Goal: Task Accomplishment & Management: Use online tool/utility

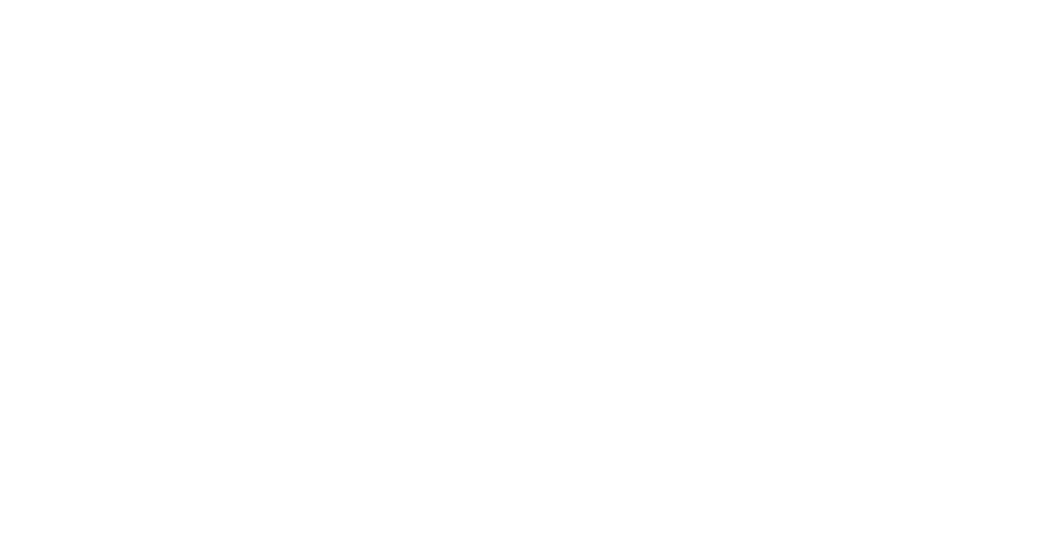
click at [668, 152] on div at bounding box center [524, 270] width 1049 height 540
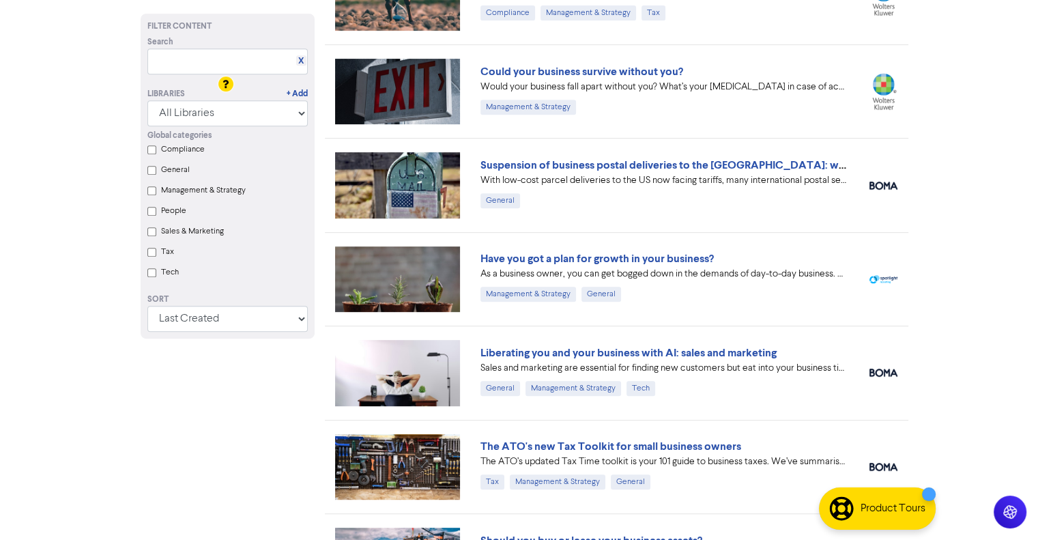
scroll to position [751, 0]
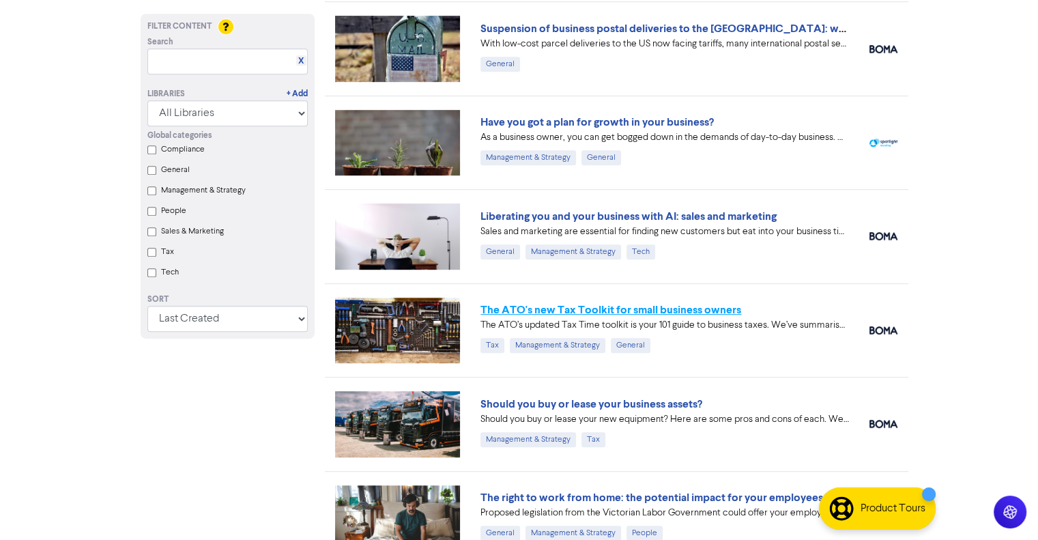
click at [654, 304] on link "The ATO's new Tax Toolkit for small business owners" at bounding box center [611, 310] width 261 height 14
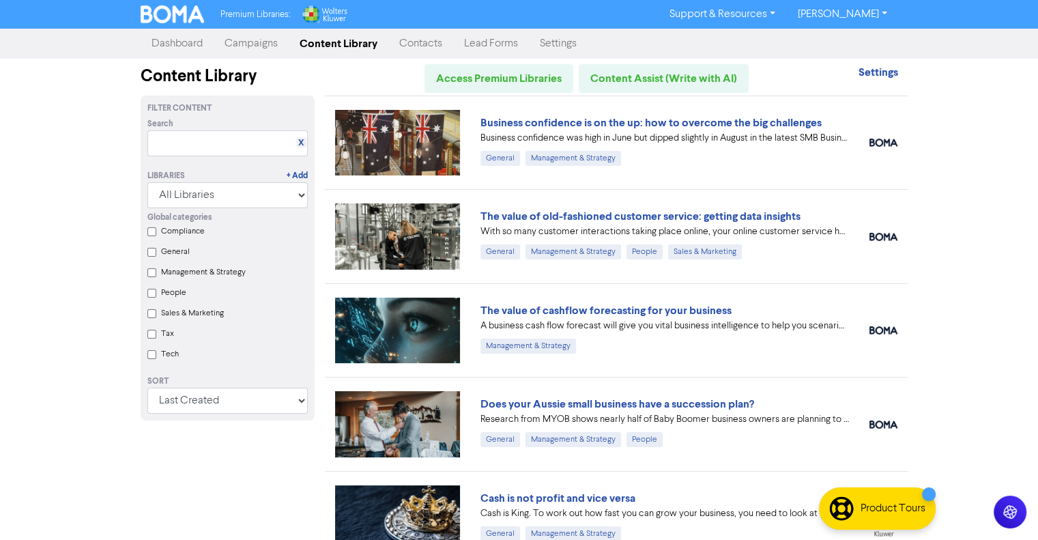
scroll to position [751, 0]
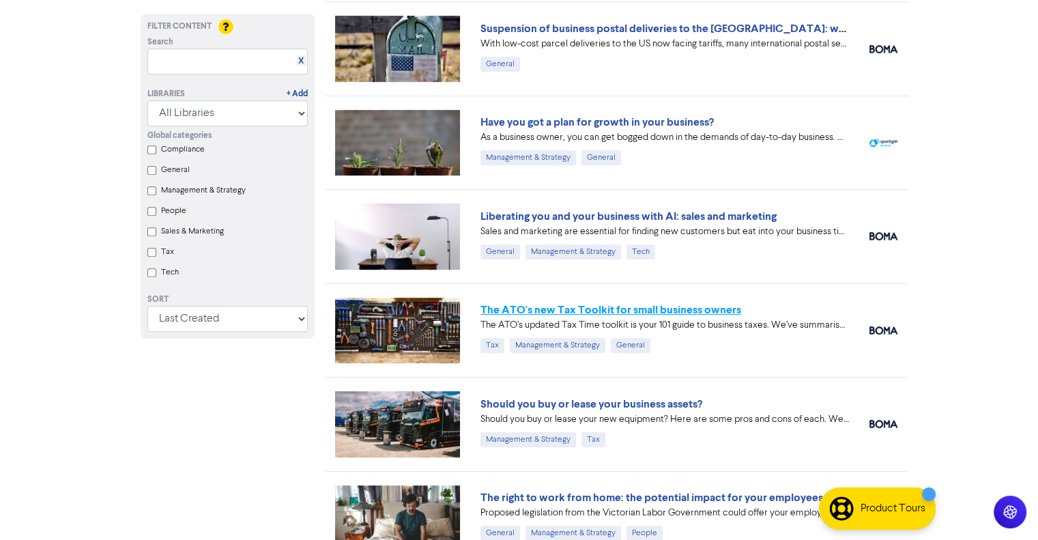
click at [556, 307] on link "The ATO's new Tax Toolkit for small business owners" at bounding box center [611, 310] width 261 height 14
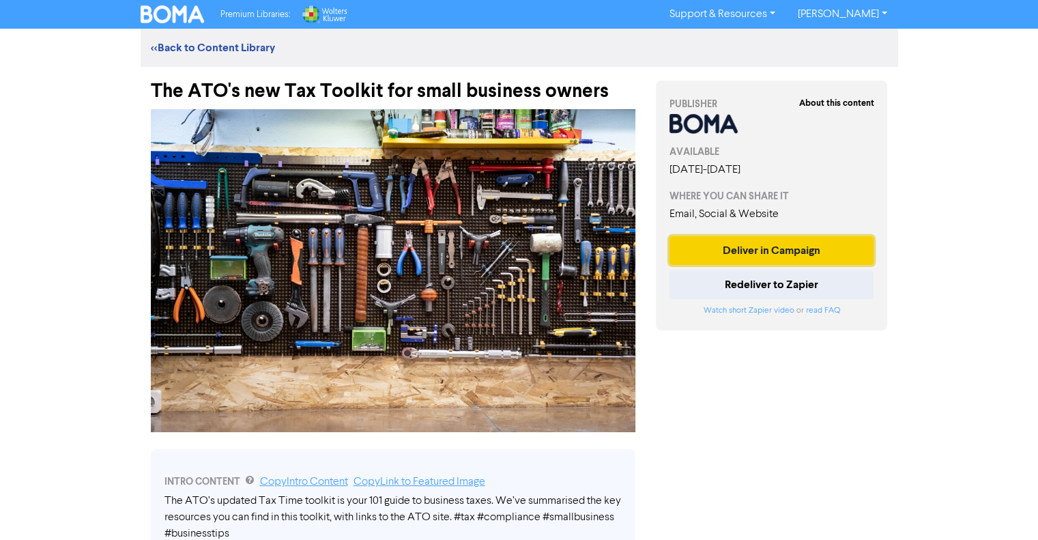
click at [806, 251] on button "Deliver in Campaign" at bounding box center [772, 250] width 205 height 29
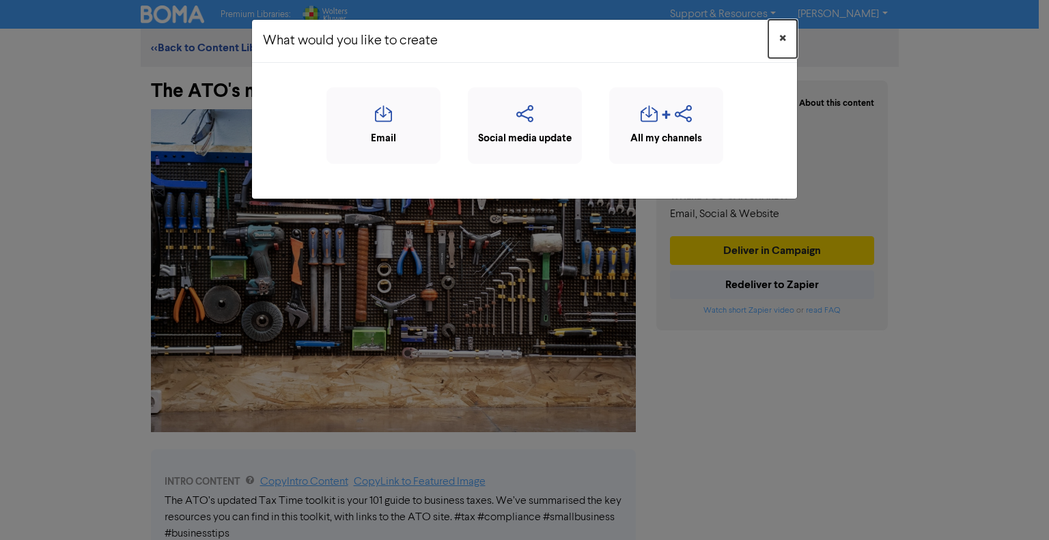
click at [777, 38] on button "×" at bounding box center [782, 39] width 29 height 38
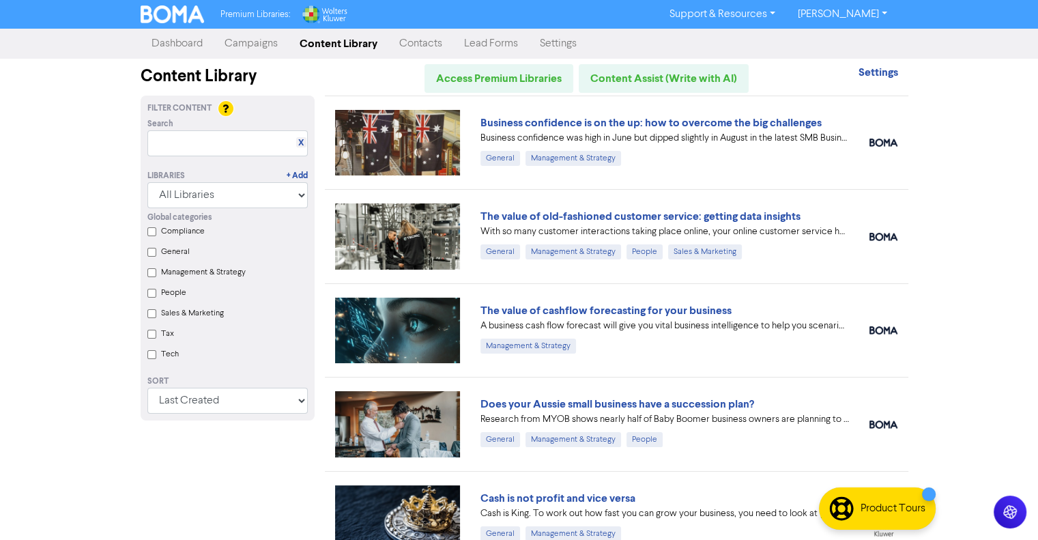
click at [251, 38] on link "Campaigns" at bounding box center [251, 43] width 75 height 27
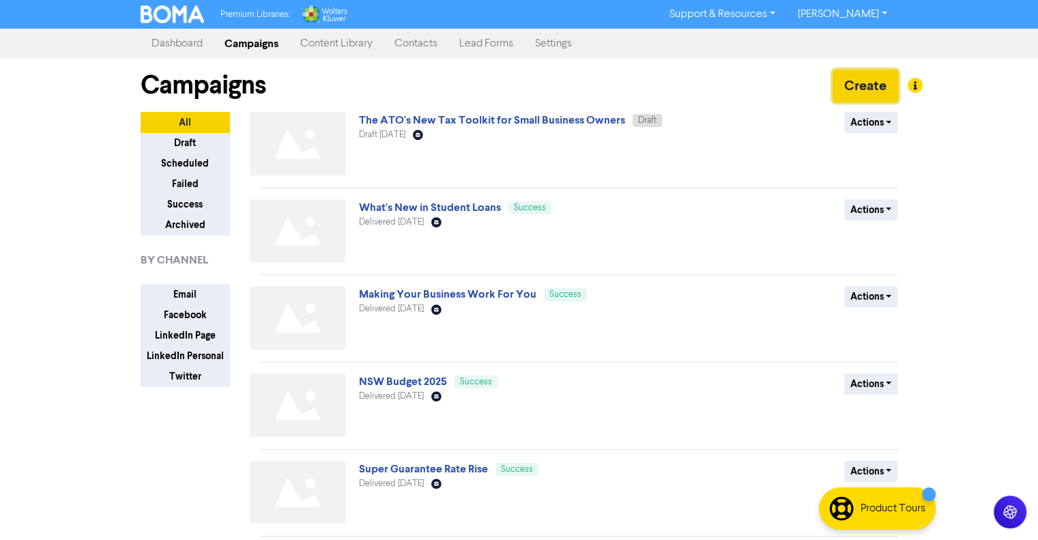
click at [865, 88] on button "Create" at bounding box center [866, 86] width 66 height 33
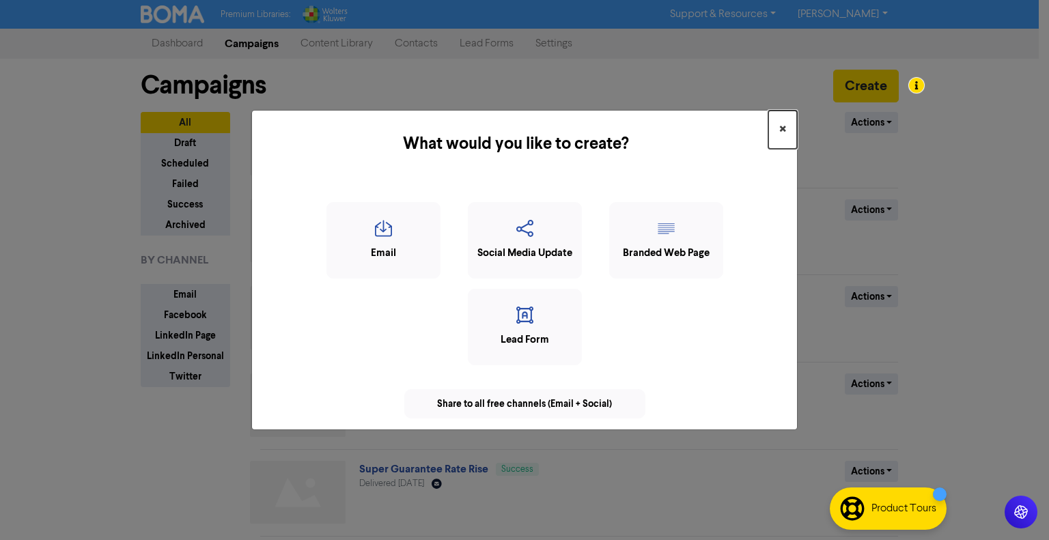
click at [783, 125] on span "×" at bounding box center [782, 129] width 7 height 20
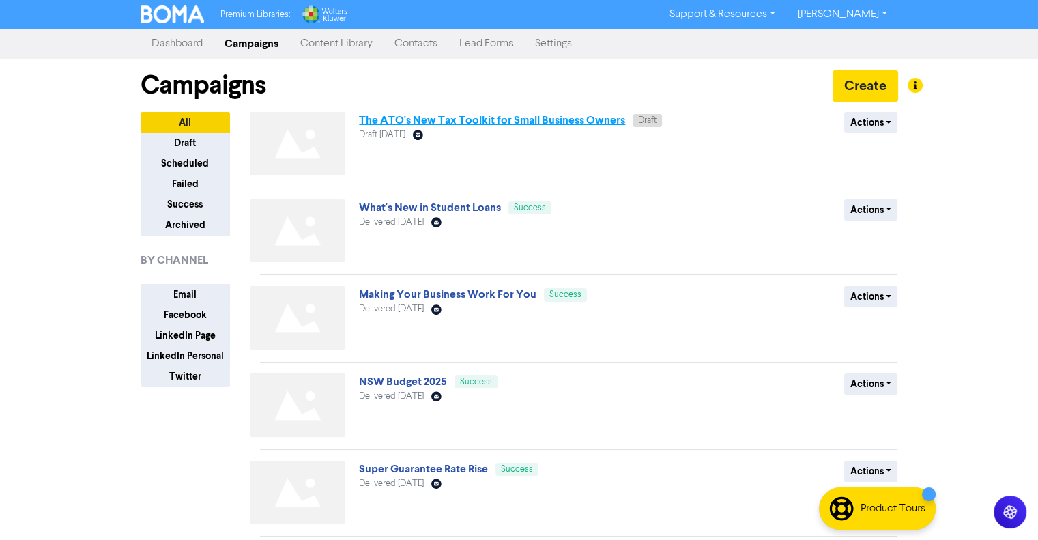
click at [530, 115] on link "The ATO's New Tax Toolkit for Small Business Owners" at bounding box center [492, 120] width 266 height 14
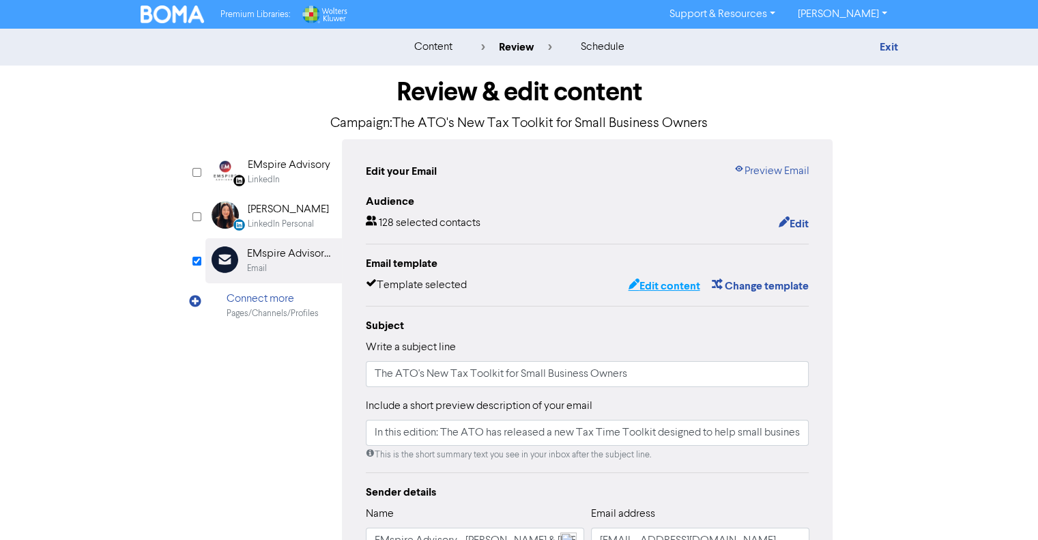
click at [680, 286] on button "Edit content" at bounding box center [663, 286] width 73 height 18
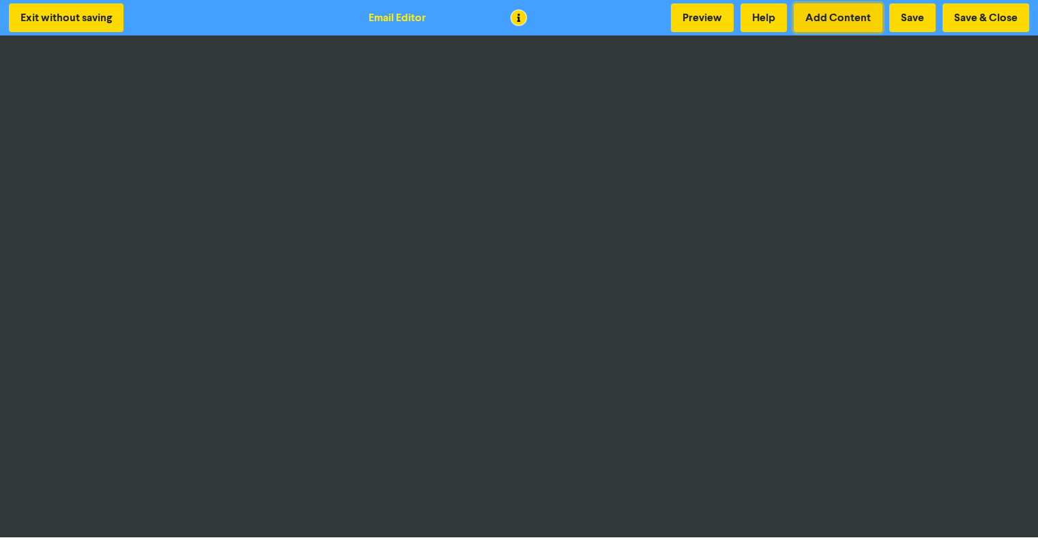
click at [853, 21] on button "Add Content" at bounding box center [838, 17] width 89 height 29
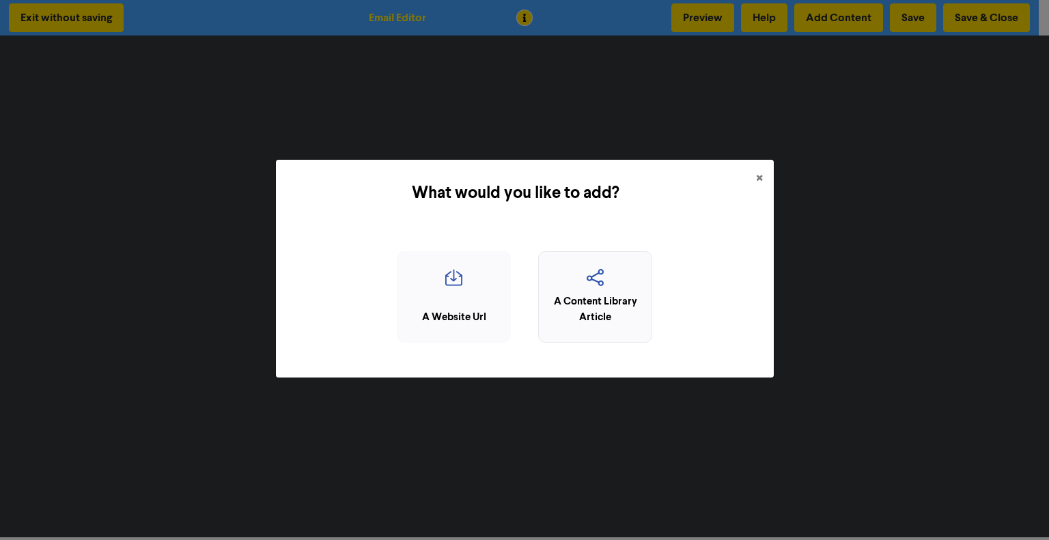
click at [603, 292] on icon "button" at bounding box center [594, 282] width 99 height 26
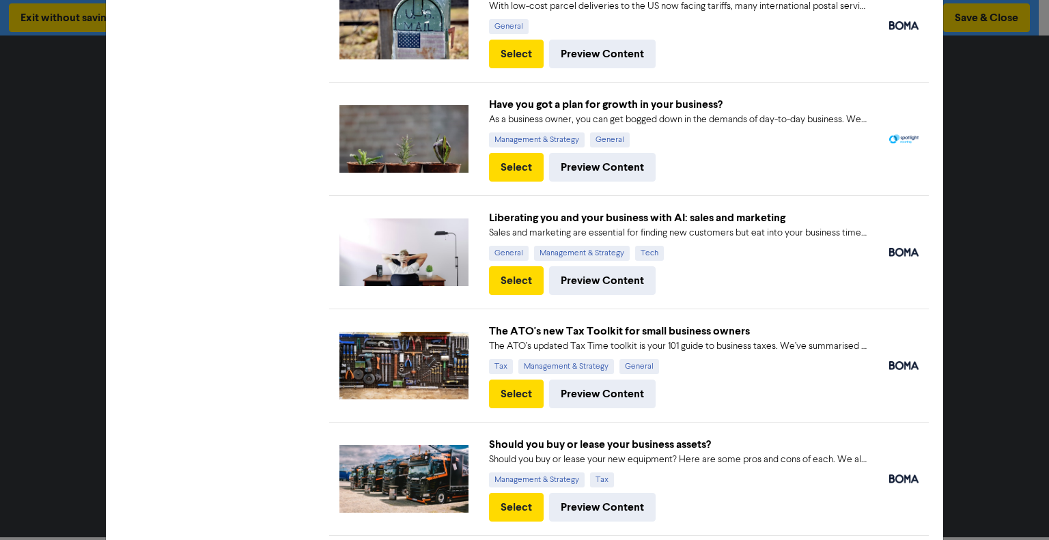
scroll to position [956, 0]
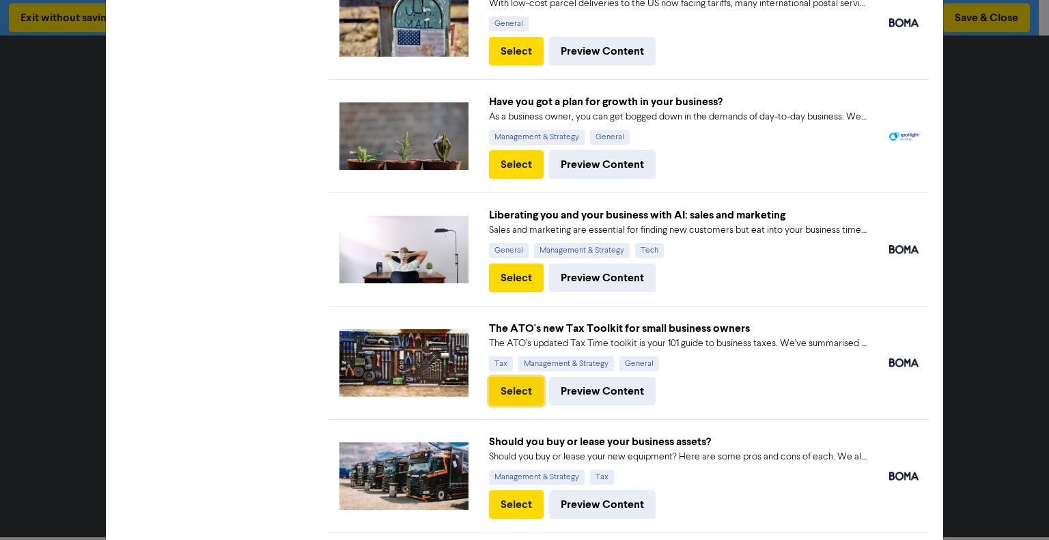
click at [526, 379] on button "Select" at bounding box center [516, 391] width 55 height 29
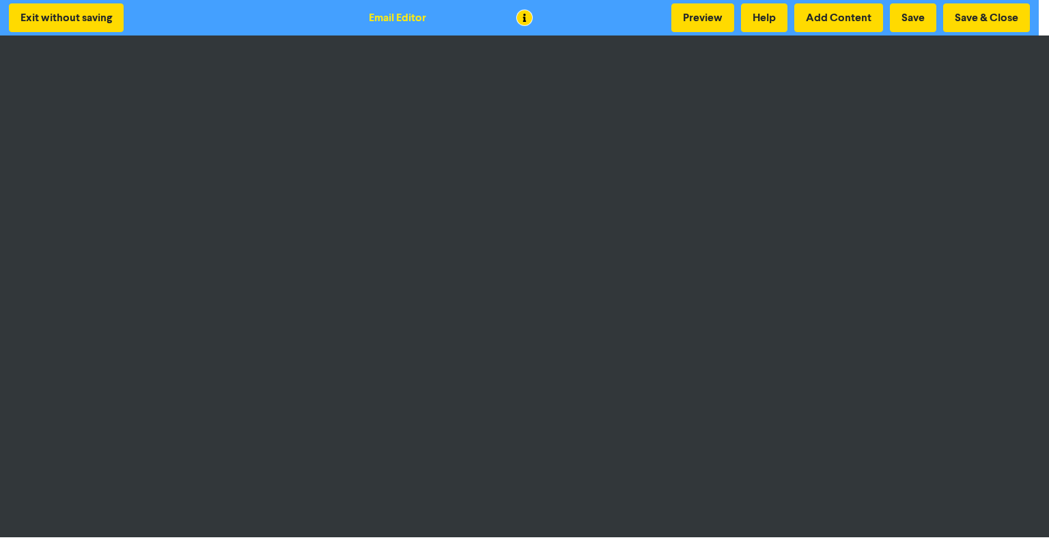
scroll to position [0, 0]
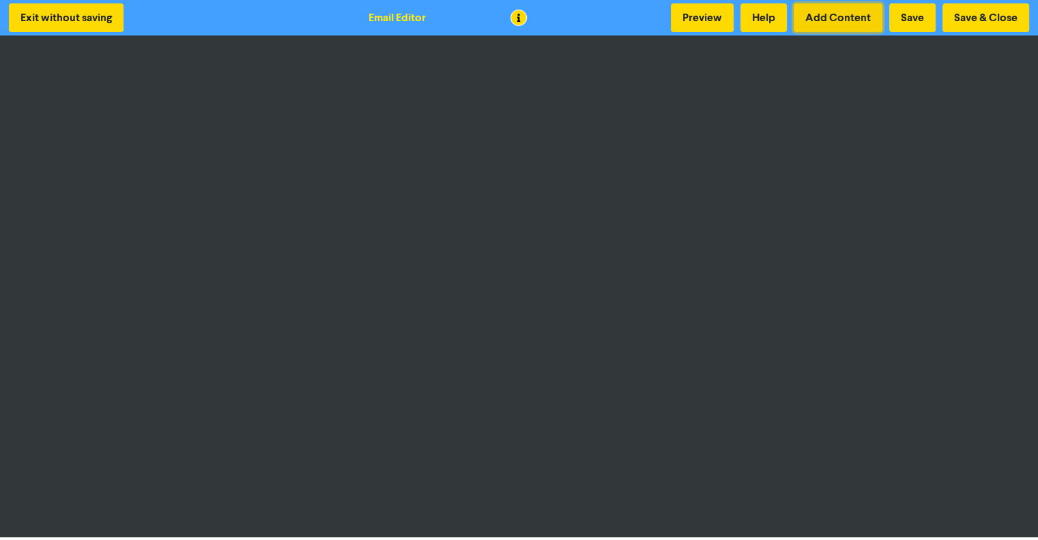
click at [857, 25] on button "Add Content" at bounding box center [838, 17] width 89 height 29
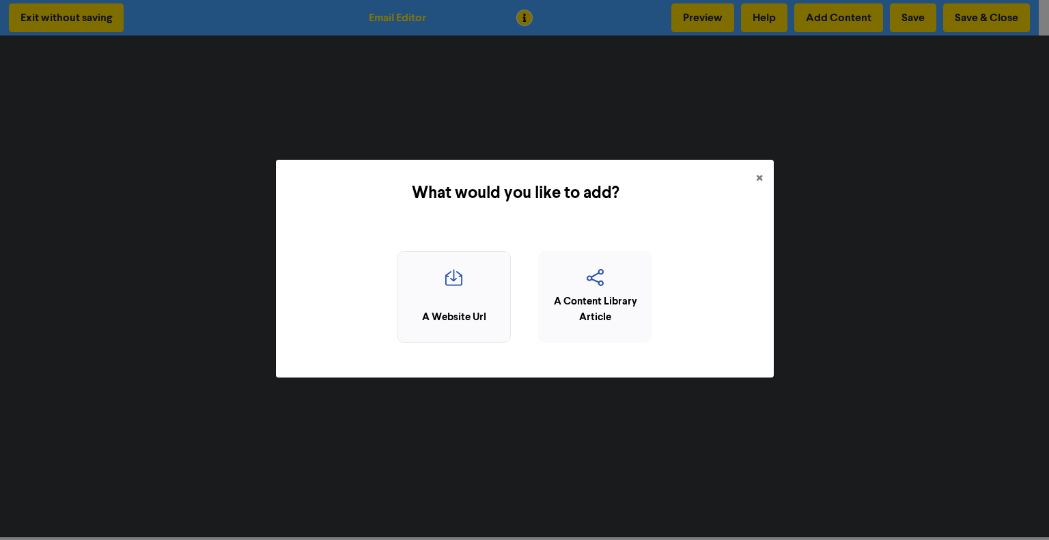
click at [434, 313] on div "A Website Url" at bounding box center [453, 318] width 99 height 16
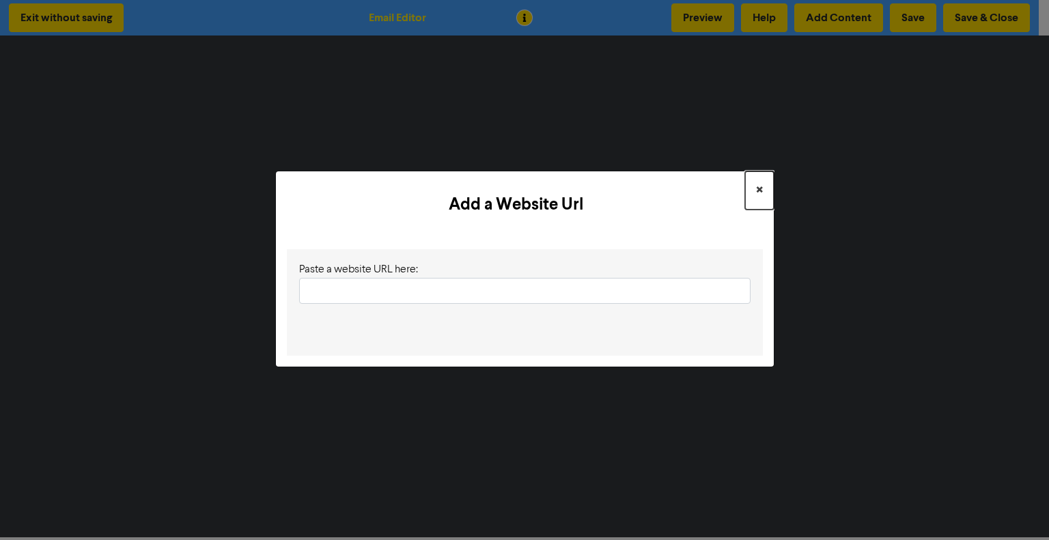
click at [760, 188] on span "×" at bounding box center [759, 190] width 7 height 20
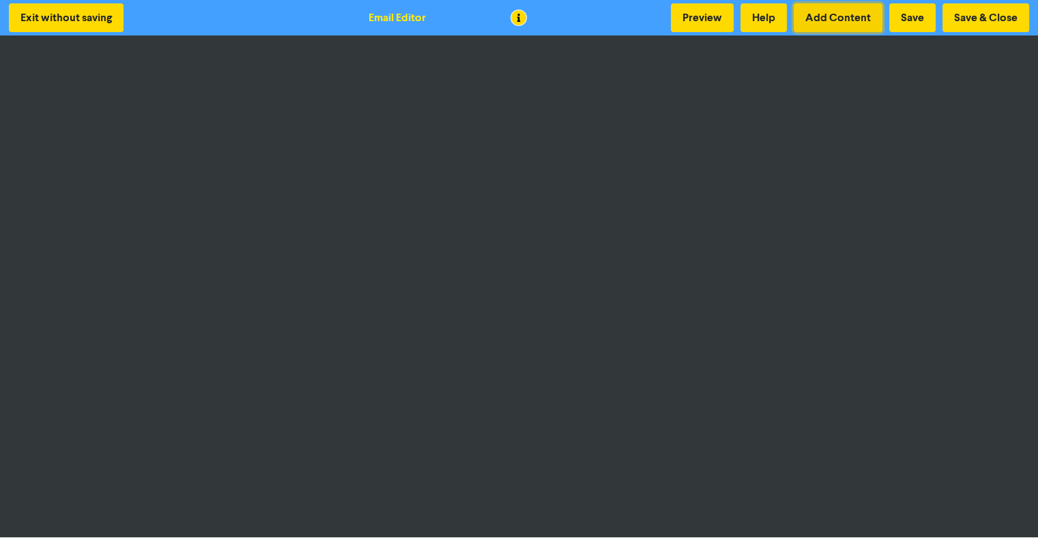
click at [829, 16] on button "Add Content" at bounding box center [838, 17] width 89 height 29
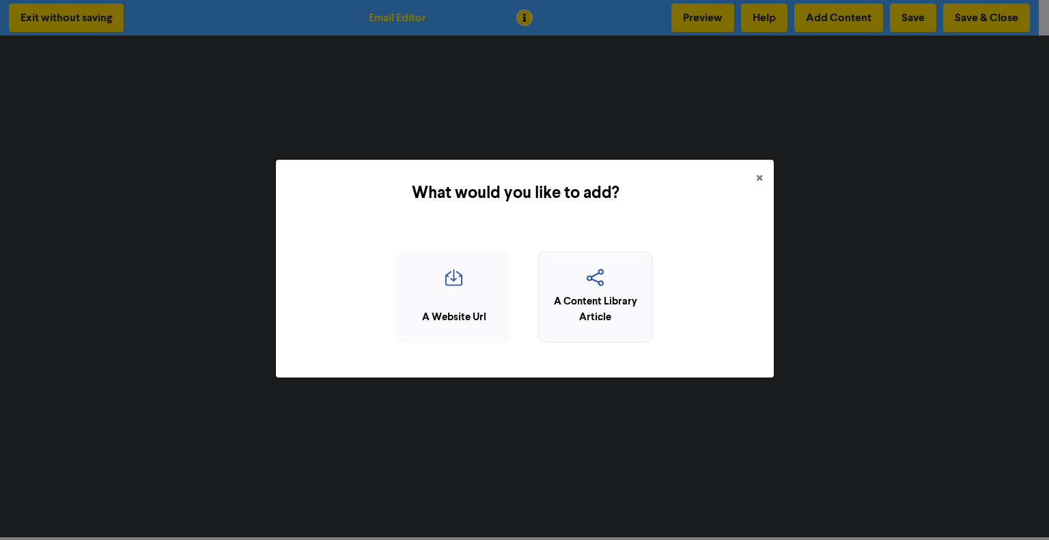
click at [590, 286] on icon "button" at bounding box center [594, 282] width 99 height 26
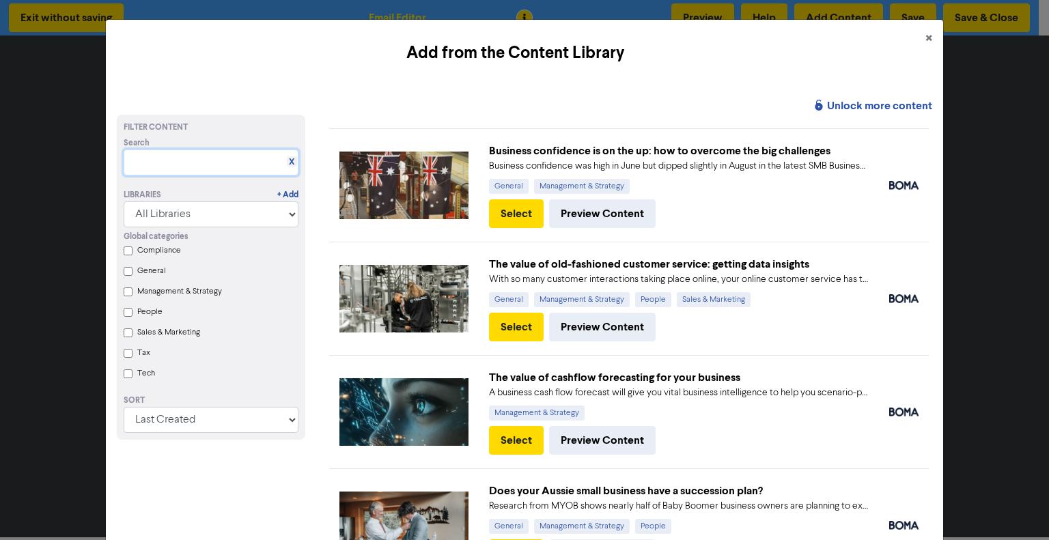
click at [180, 167] on input "text" at bounding box center [211, 162] width 175 height 26
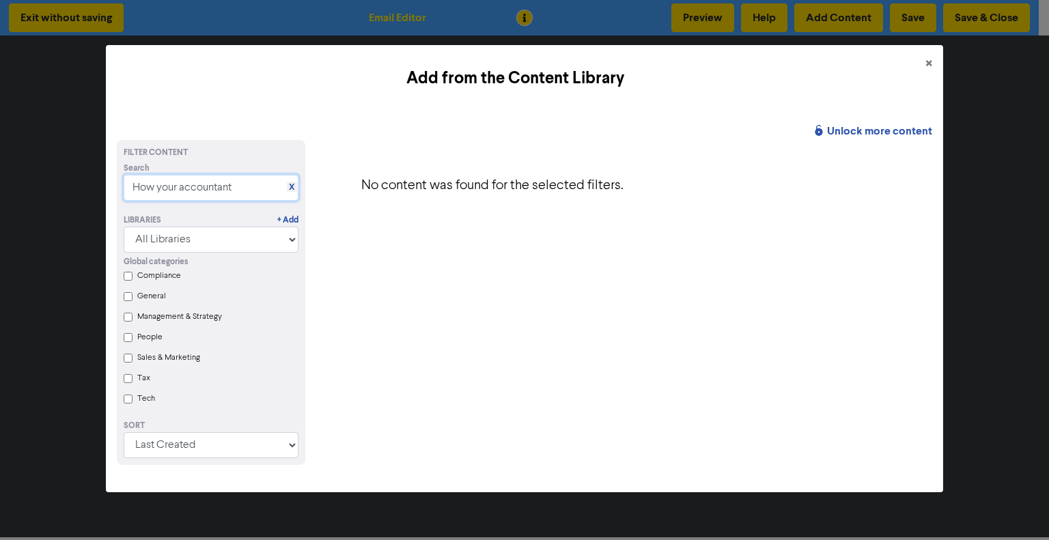
type input "How your accountant"
click at [926, 59] on span "×" at bounding box center [928, 64] width 7 height 20
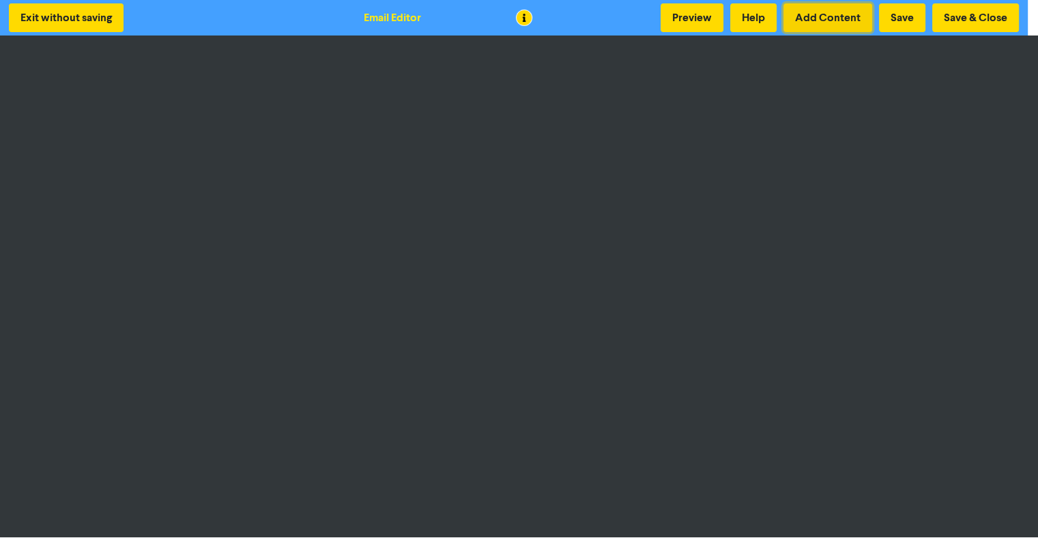
click at [846, 10] on button "Add Content" at bounding box center [828, 17] width 89 height 29
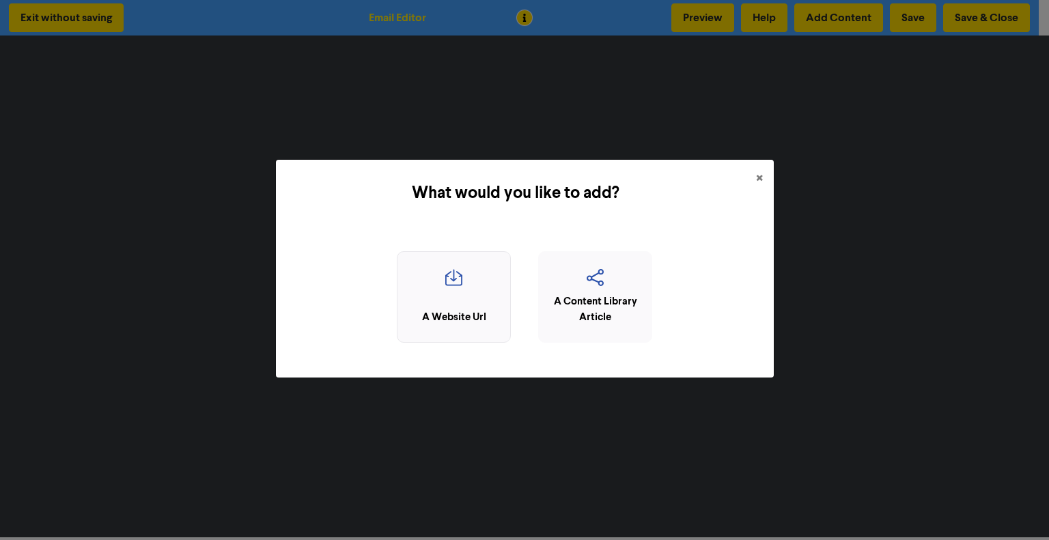
click at [430, 291] on icon "button" at bounding box center [453, 282] width 99 height 26
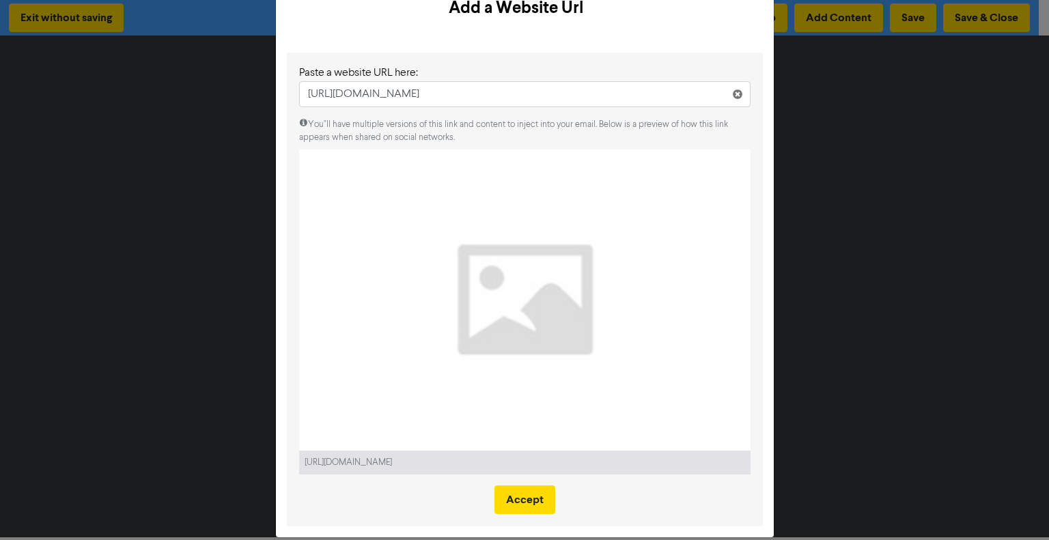
scroll to position [61, 0]
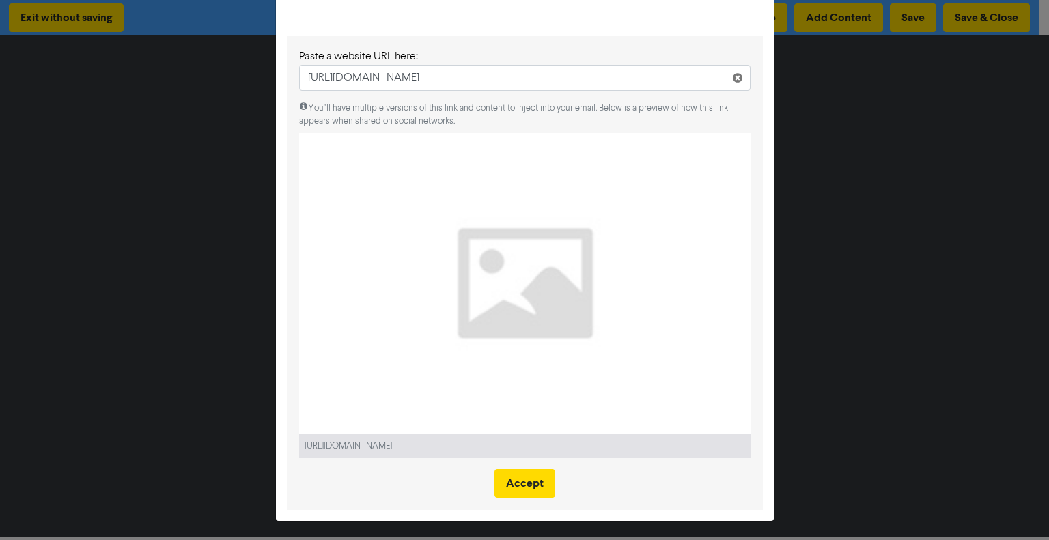
type input "[URL][DOMAIN_NAME]"
click at [496, 377] on object at bounding box center [524, 283] width 451 height 301
click at [512, 480] on button "Accept" at bounding box center [524, 483] width 61 height 29
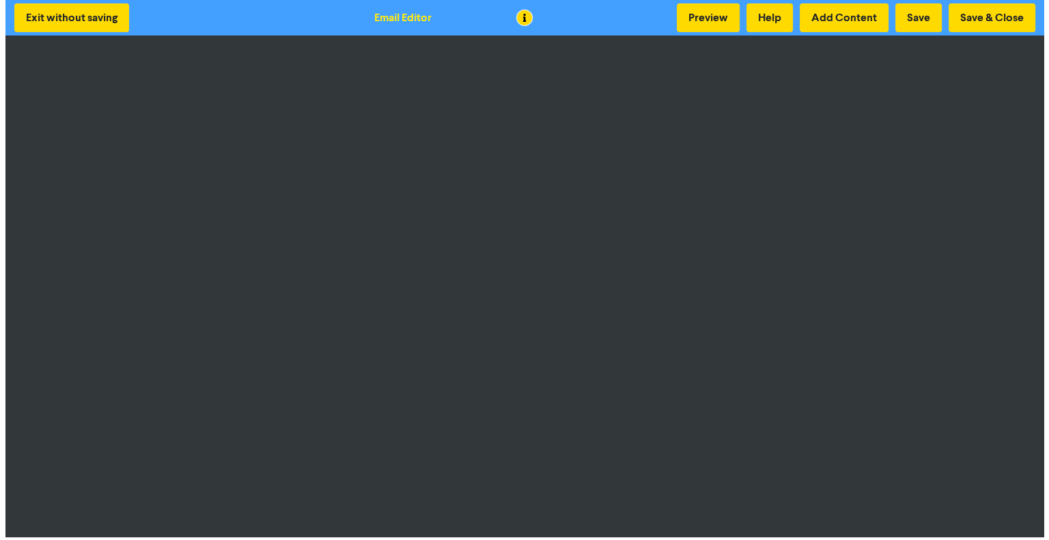
scroll to position [1, 0]
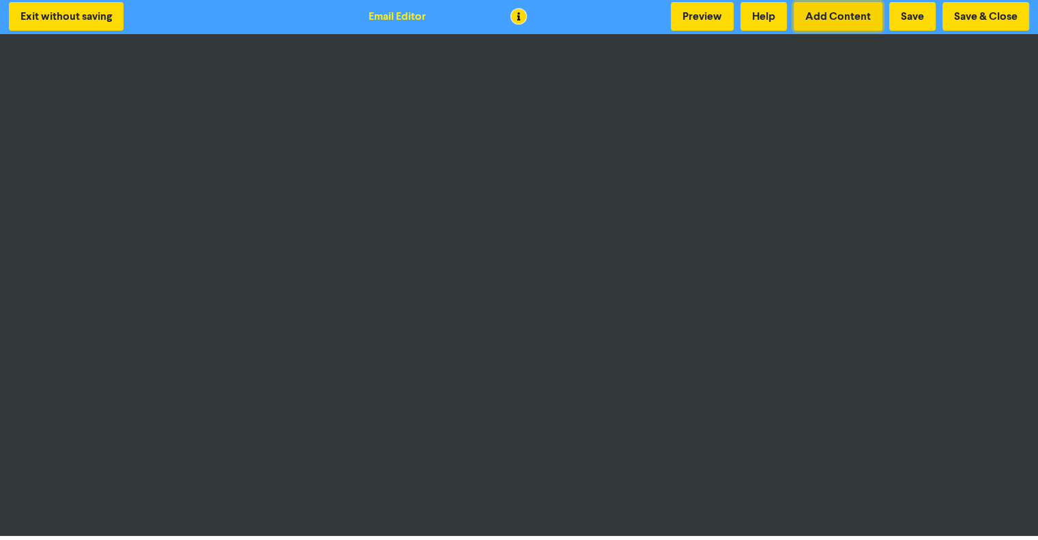
click at [838, 10] on button "Add Content" at bounding box center [838, 16] width 89 height 29
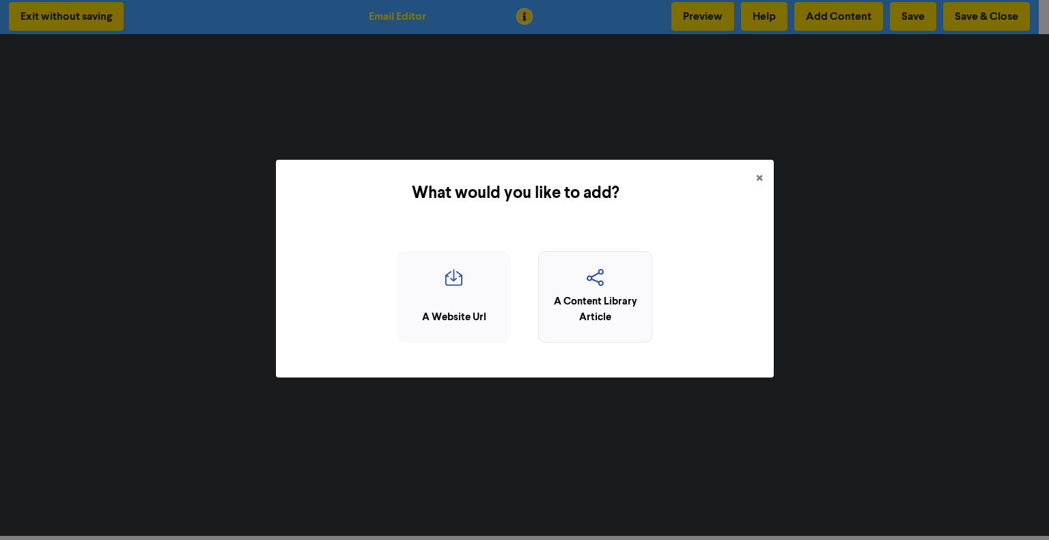
click at [582, 306] on div "A Content Library Article" at bounding box center [594, 309] width 99 height 31
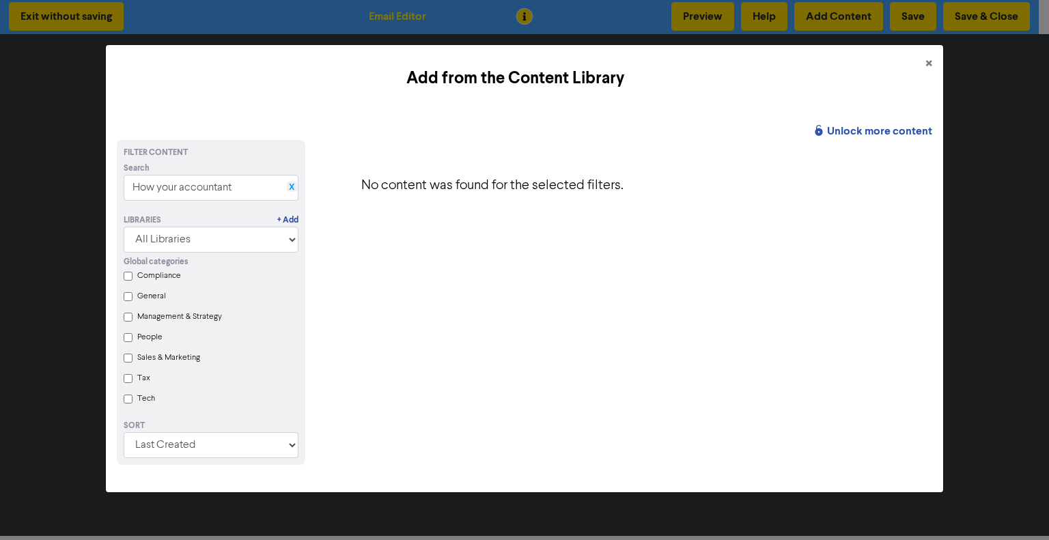
click at [289, 182] on link "X" at bounding box center [291, 187] width 5 height 10
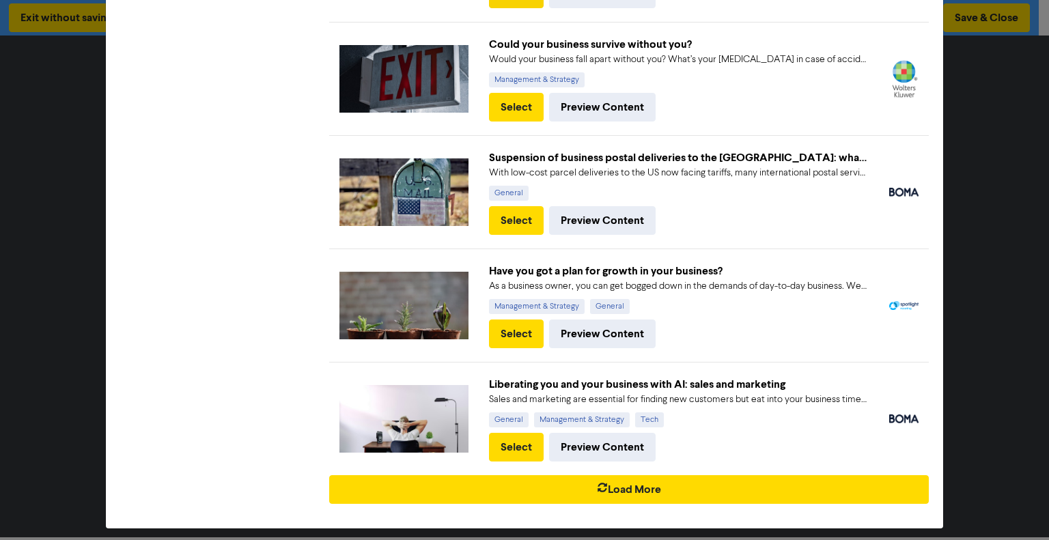
scroll to position [789, 0]
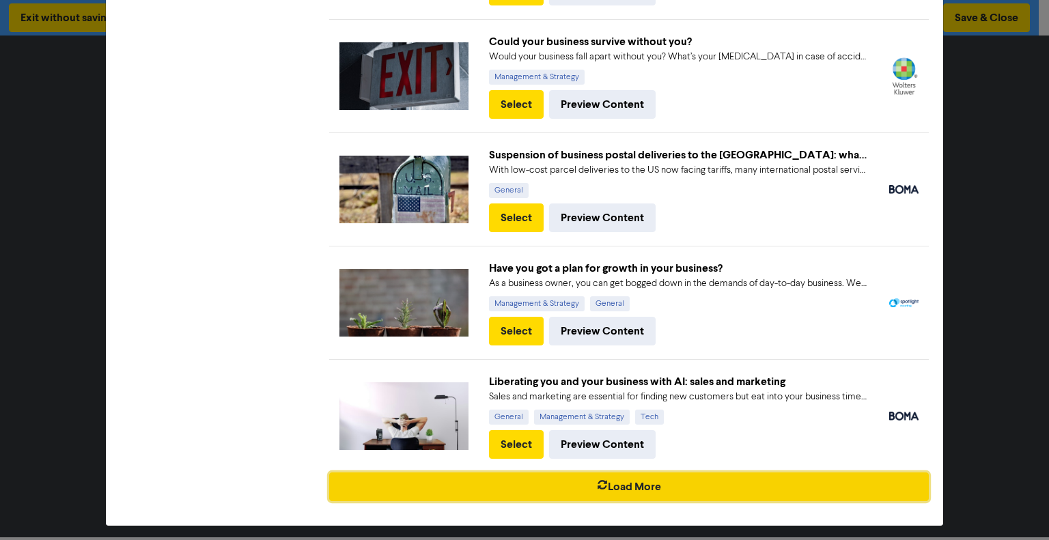
click at [627, 472] on button "Load More" at bounding box center [629, 486] width 600 height 29
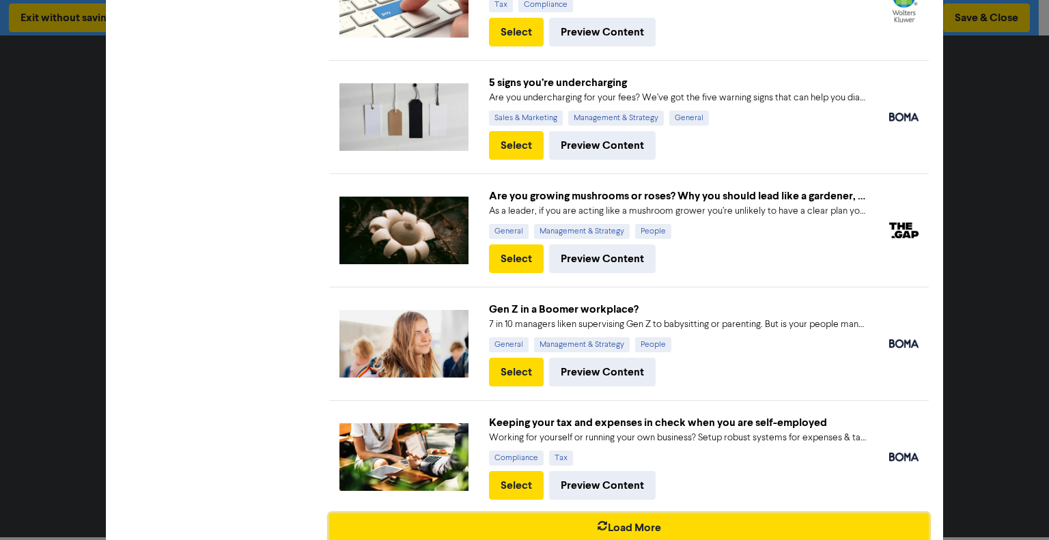
scroll to position [1919, 0]
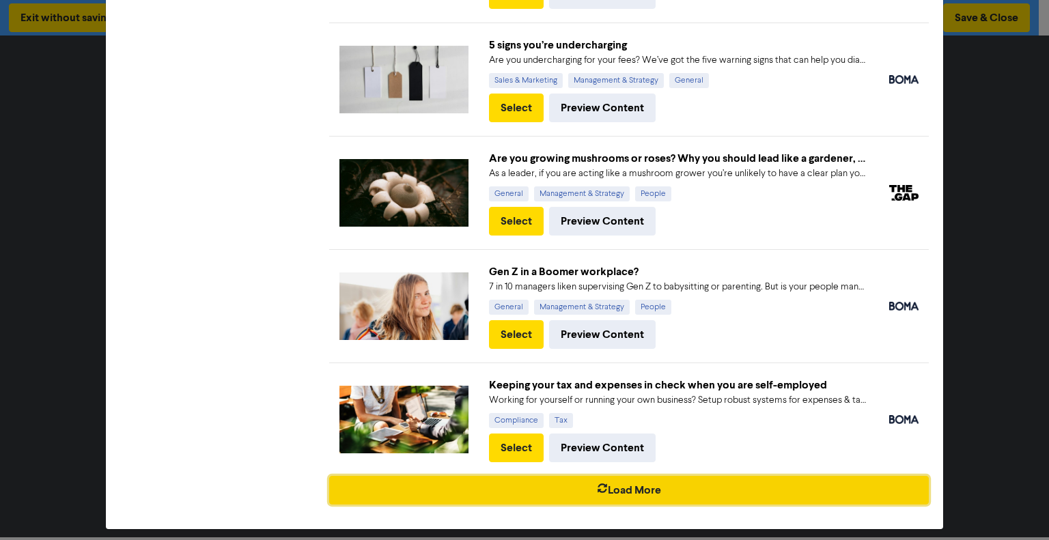
click at [631, 483] on button "Load More" at bounding box center [629, 490] width 600 height 29
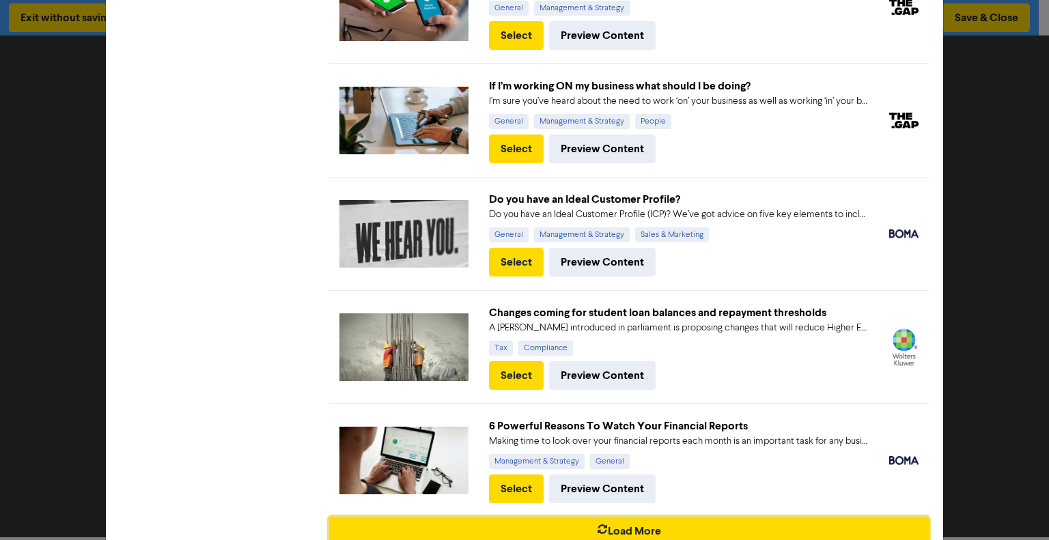
scroll to position [3047, 0]
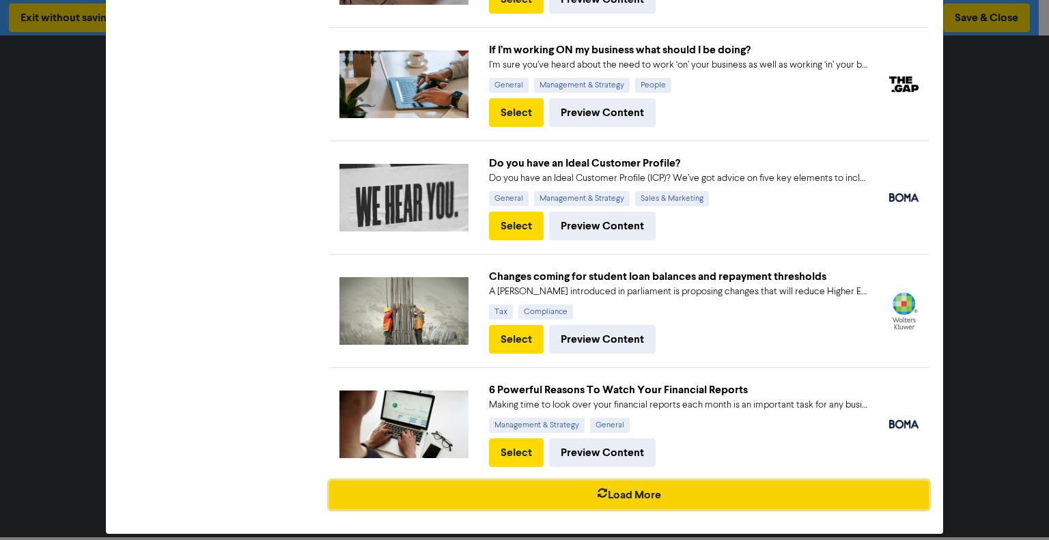
click at [636, 483] on button "Load More" at bounding box center [629, 495] width 600 height 29
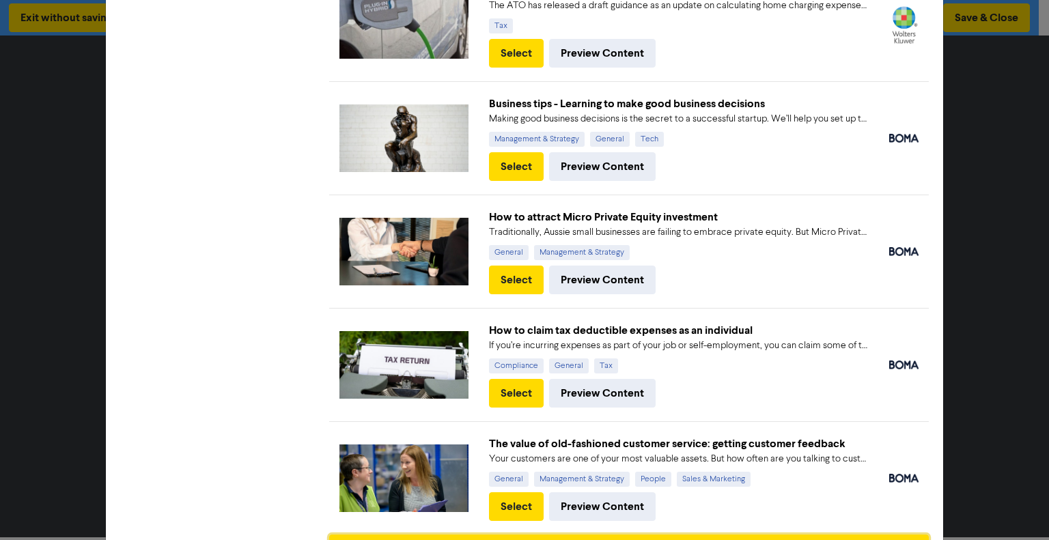
scroll to position [4177, 0]
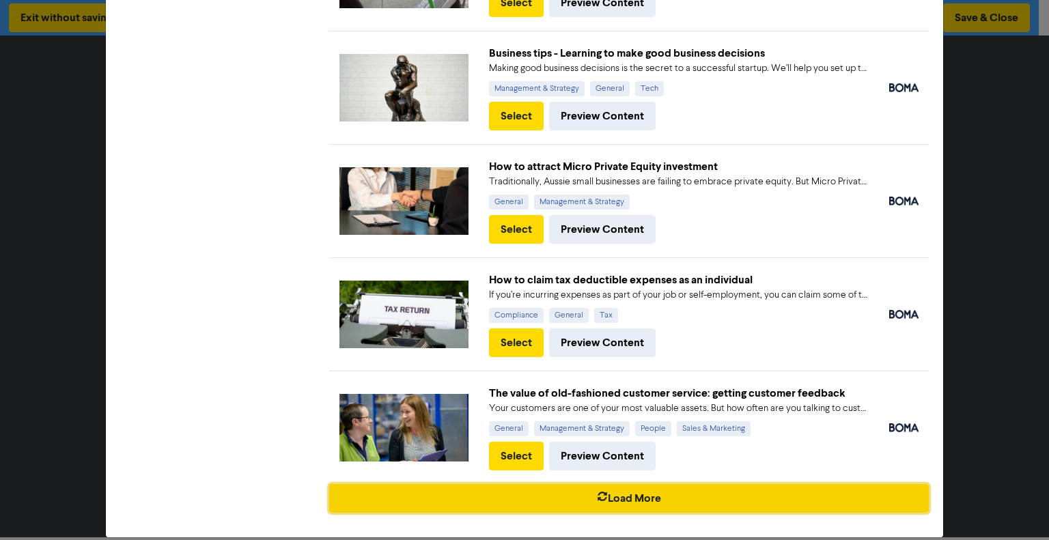
click at [631, 484] on button "Load More" at bounding box center [629, 498] width 600 height 29
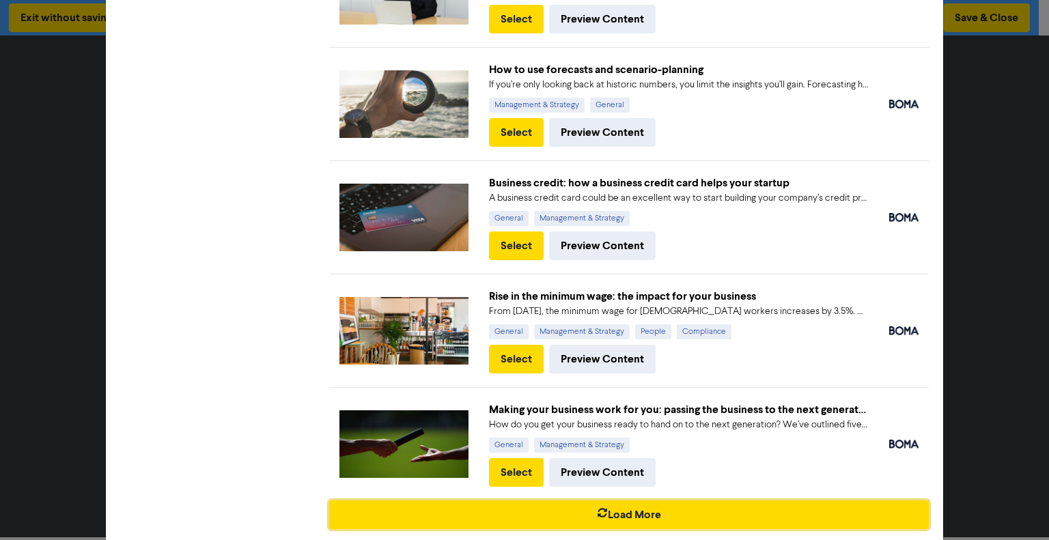
scroll to position [5305, 0]
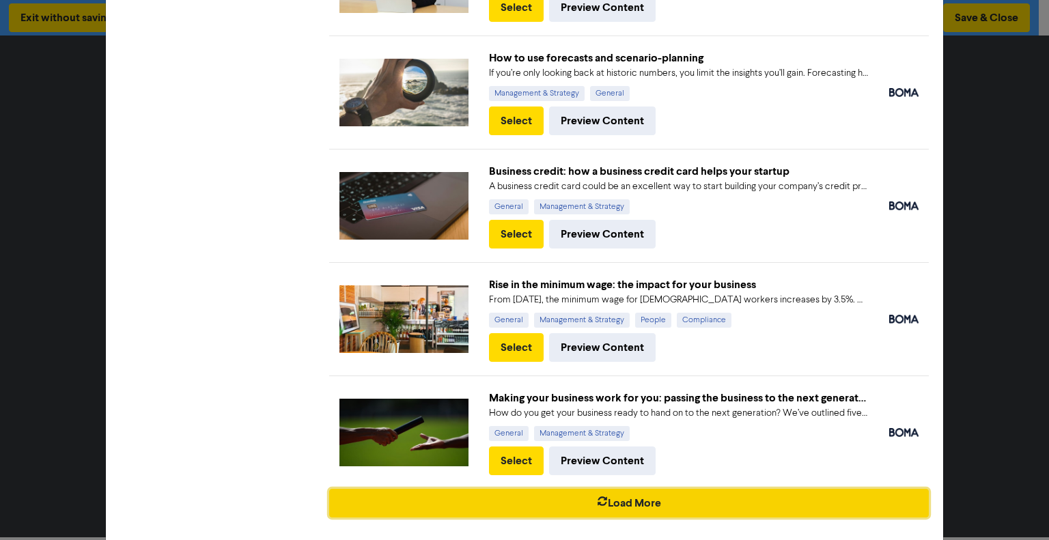
click at [644, 489] on button "Load More" at bounding box center [629, 503] width 600 height 29
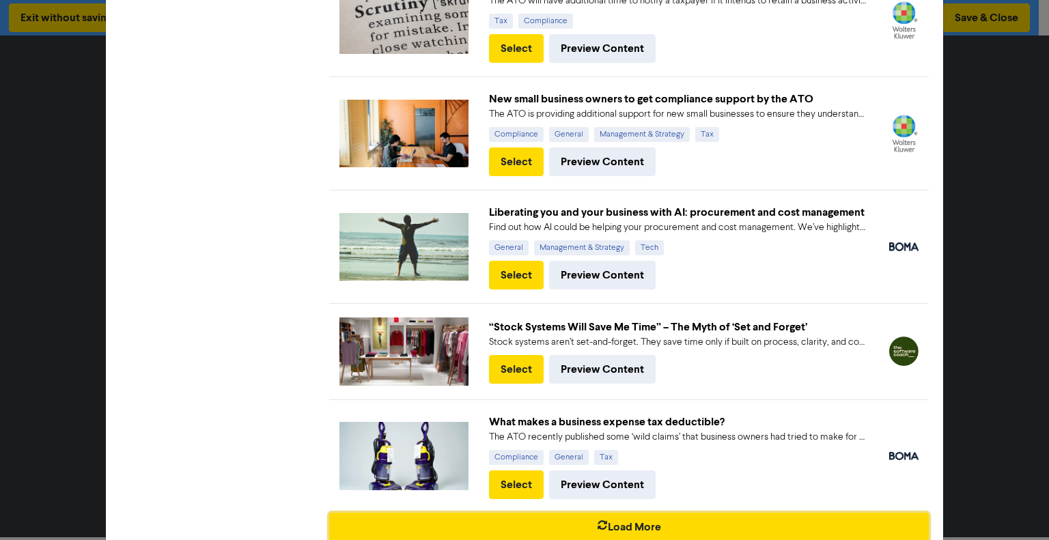
scroll to position [6417, 0]
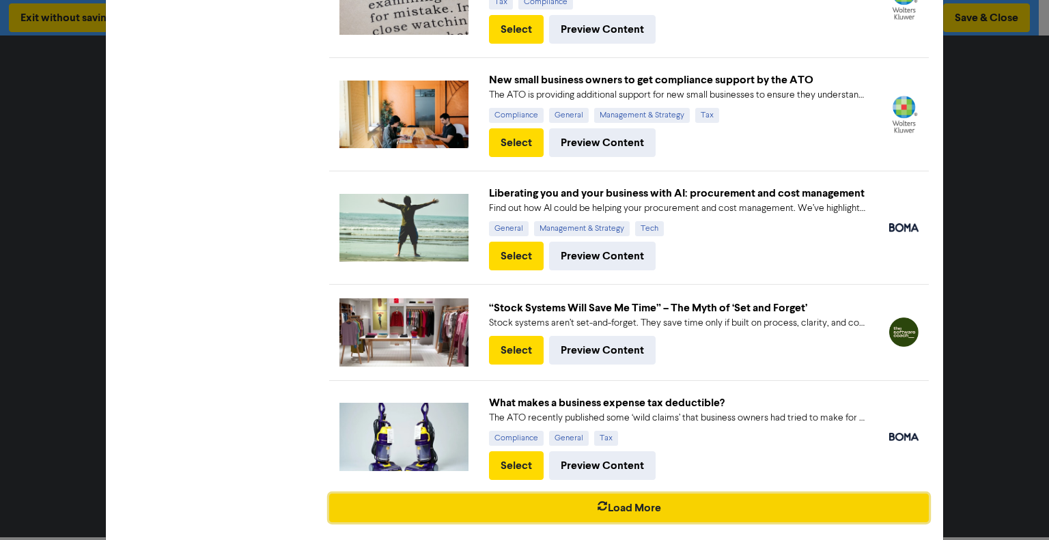
drag, startPoint x: 721, startPoint y: 485, endPoint x: 724, endPoint y: 469, distance: 16.7
click at [721, 494] on button "Load More" at bounding box center [629, 508] width 600 height 29
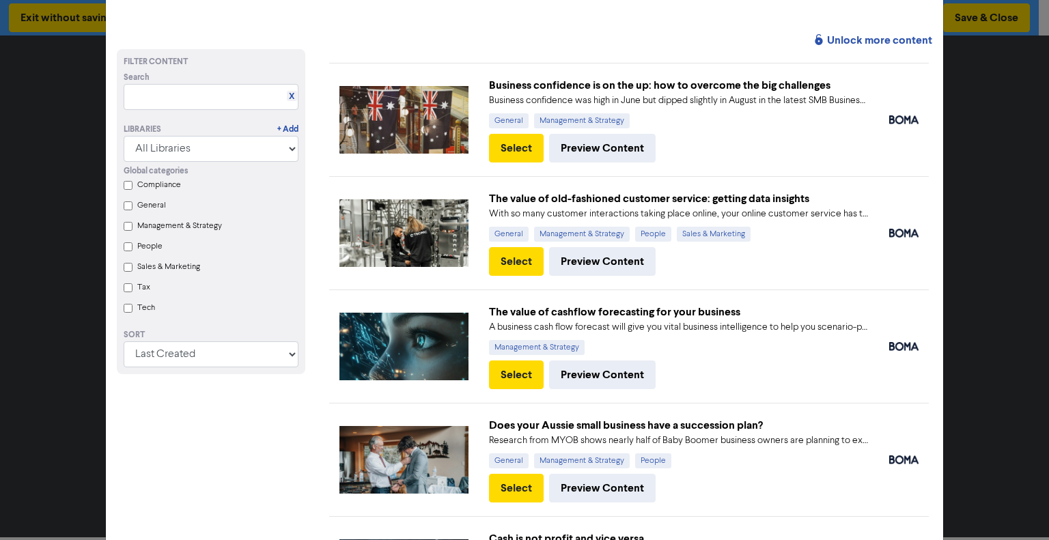
scroll to position [0, 0]
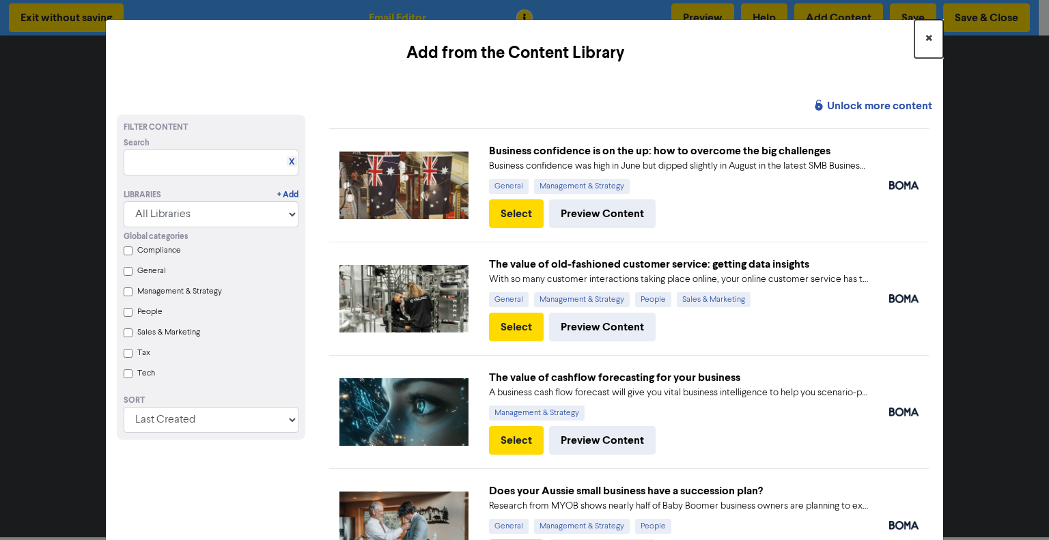
click at [925, 40] on span "×" at bounding box center [928, 39] width 7 height 20
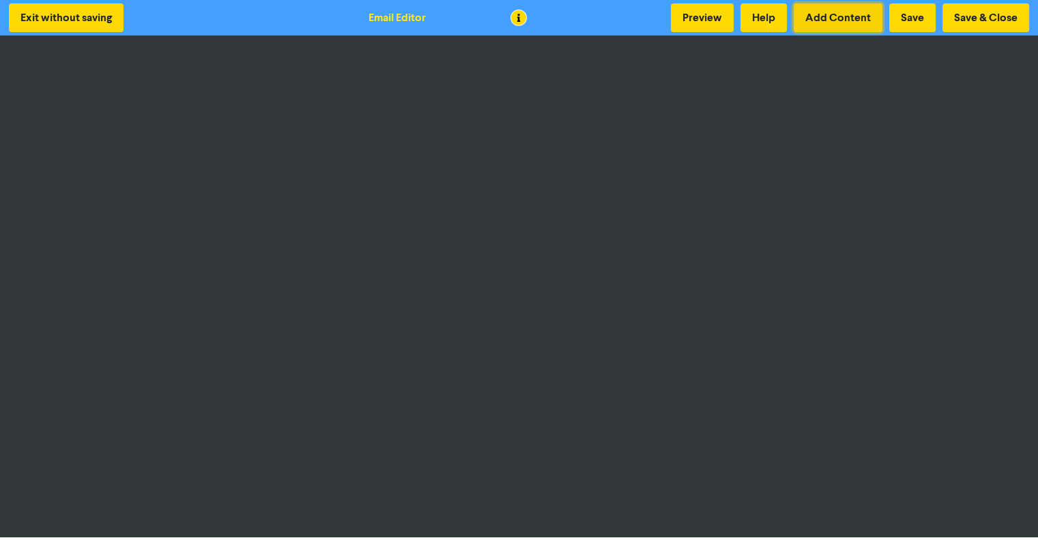
click at [833, 18] on button "Add Content" at bounding box center [838, 17] width 89 height 29
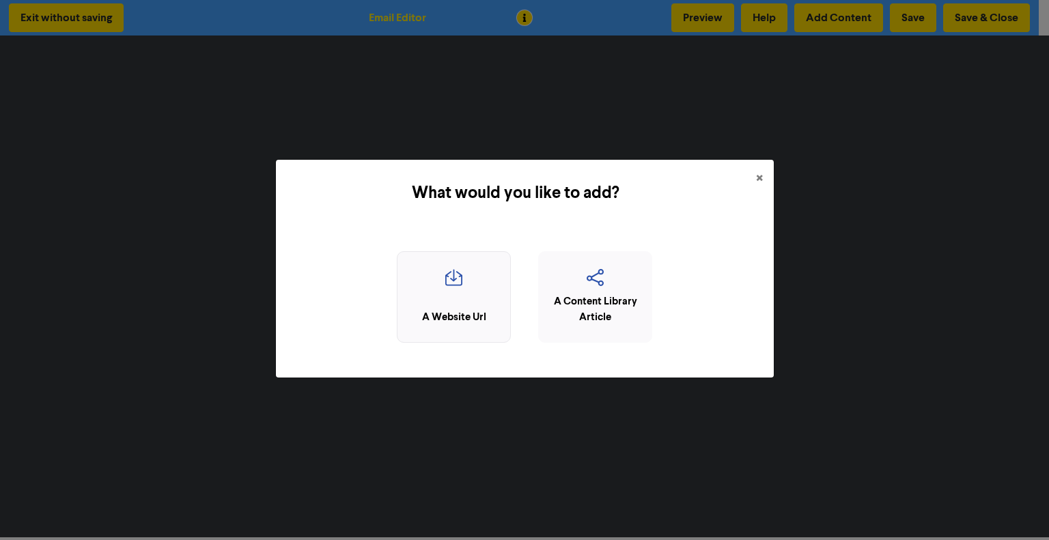
click at [492, 272] on icon "button" at bounding box center [453, 282] width 99 height 26
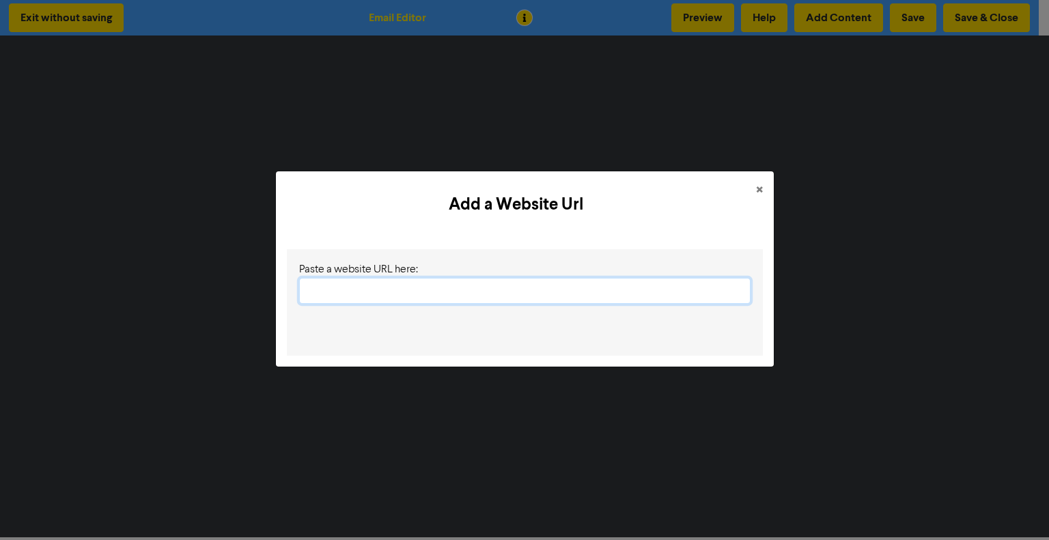
click at [517, 283] on input "text" at bounding box center [524, 291] width 451 height 26
paste input "[URL][DOMAIN_NAME]"
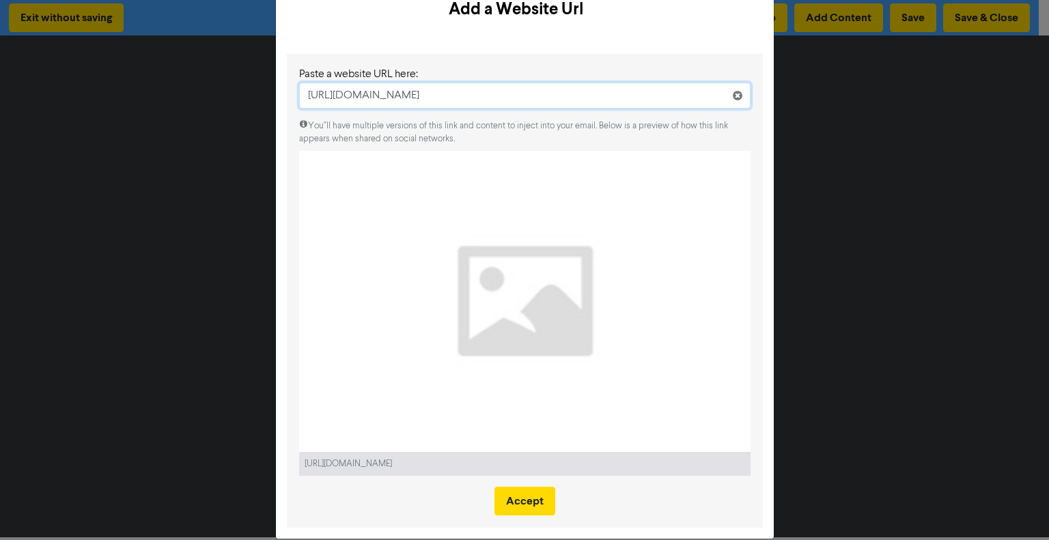
scroll to position [61, 0]
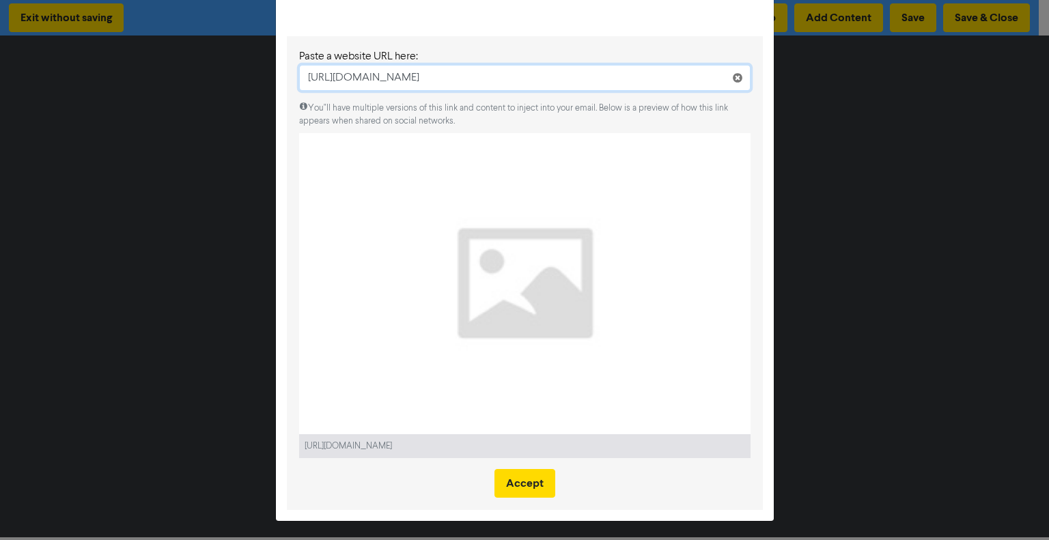
type input "[URL][DOMAIN_NAME]"
click at [915, 313] on div "Add a Website Url × Paste a website URL here: [URL][DOMAIN_NAME] You"ll have mu…" at bounding box center [524, 270] width 1049 height 540
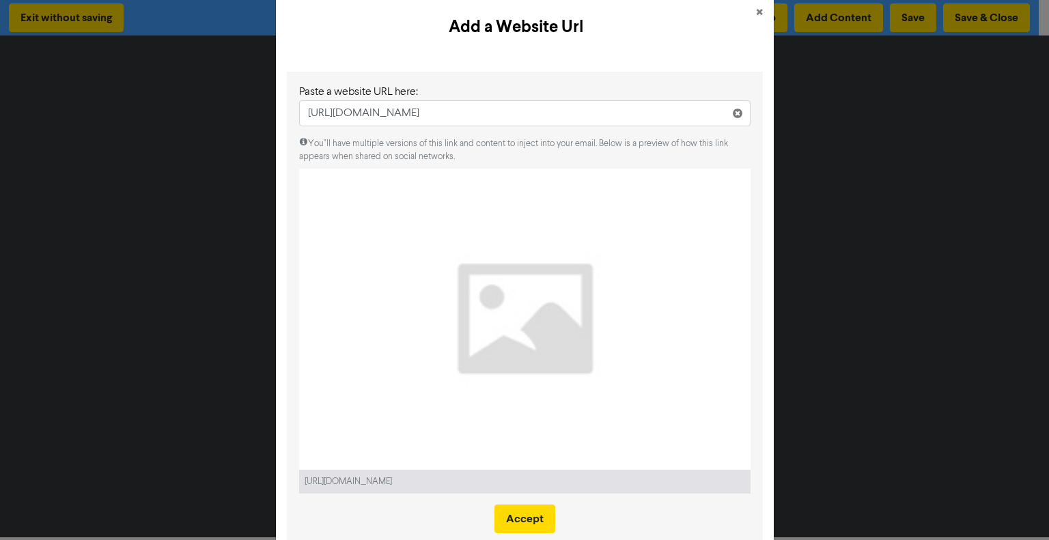
scroll to position [0, 0]
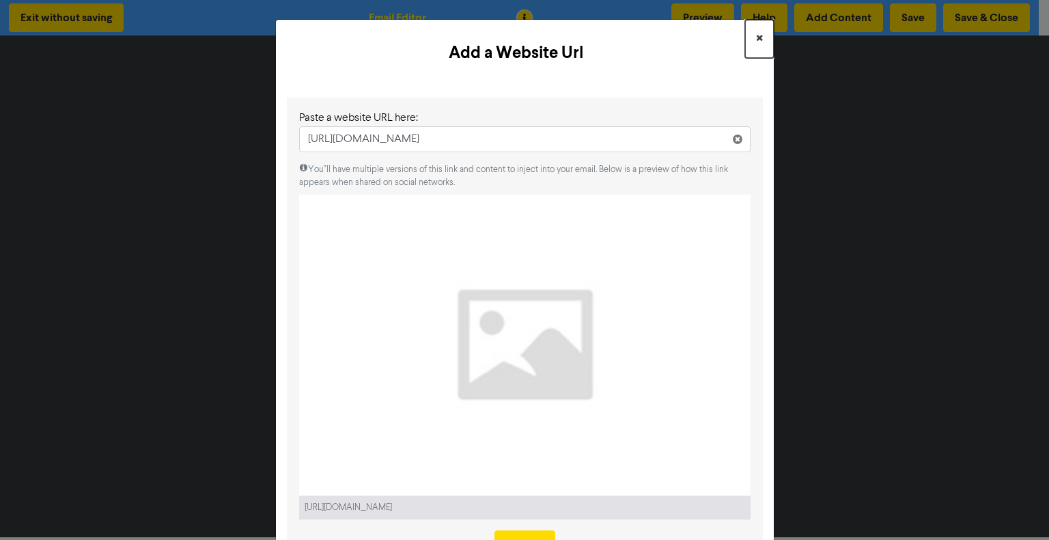
click at [756, 38] on span "×" at bounding box center [759, 39] width 7 height 20
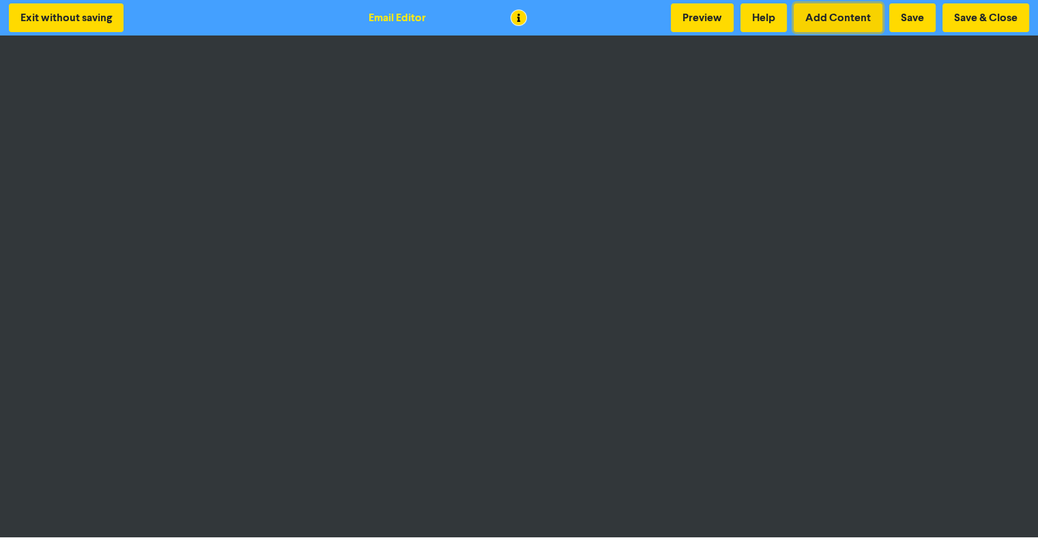
click at [842, 16] on button "Add Content" at bounding box center [838, 17] width 89 height 29
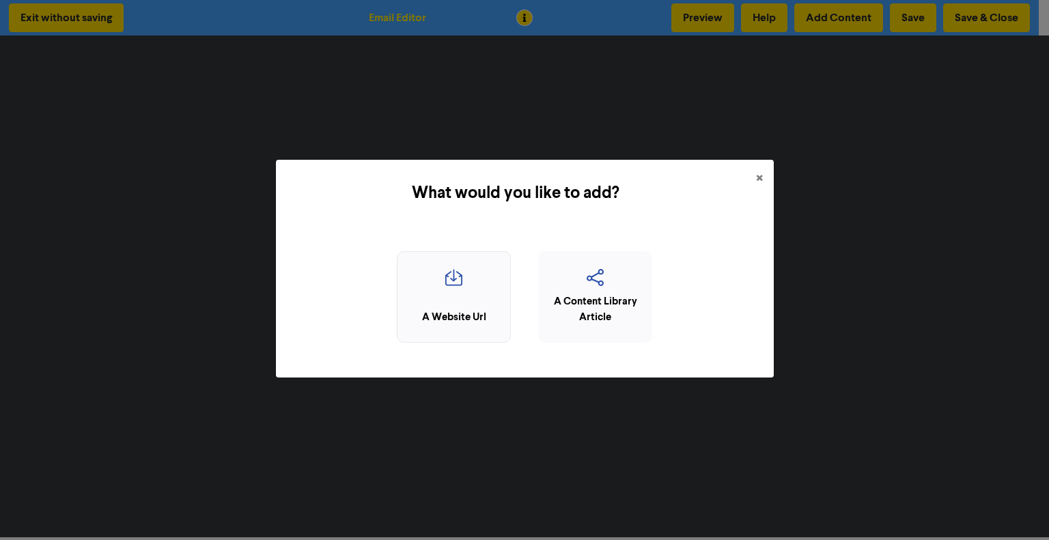
click at [415, 298] on div "A Website Url" at bounding box center [454, 297] width 114 height 92
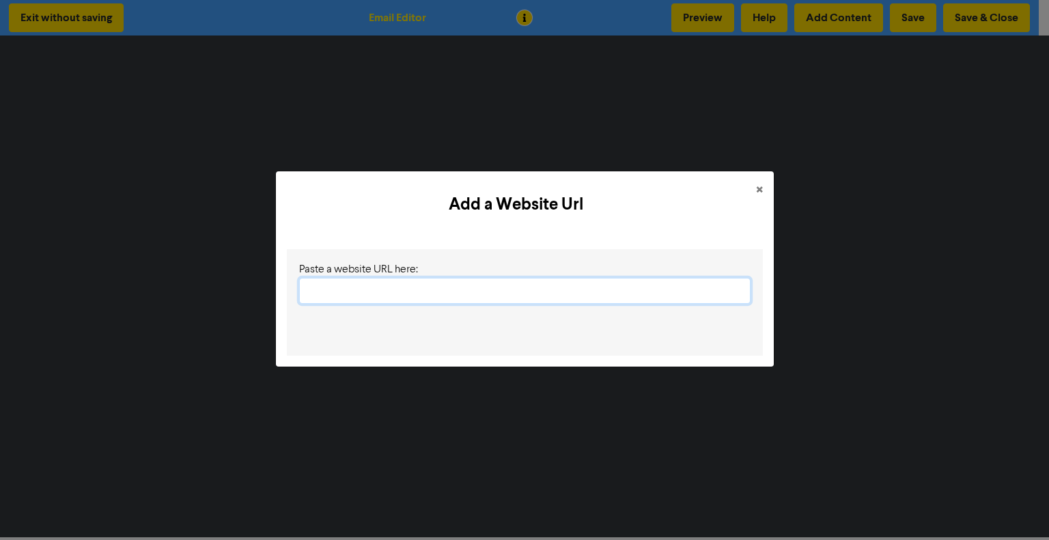
paste input "[URL][DOMAIN_NAME]"
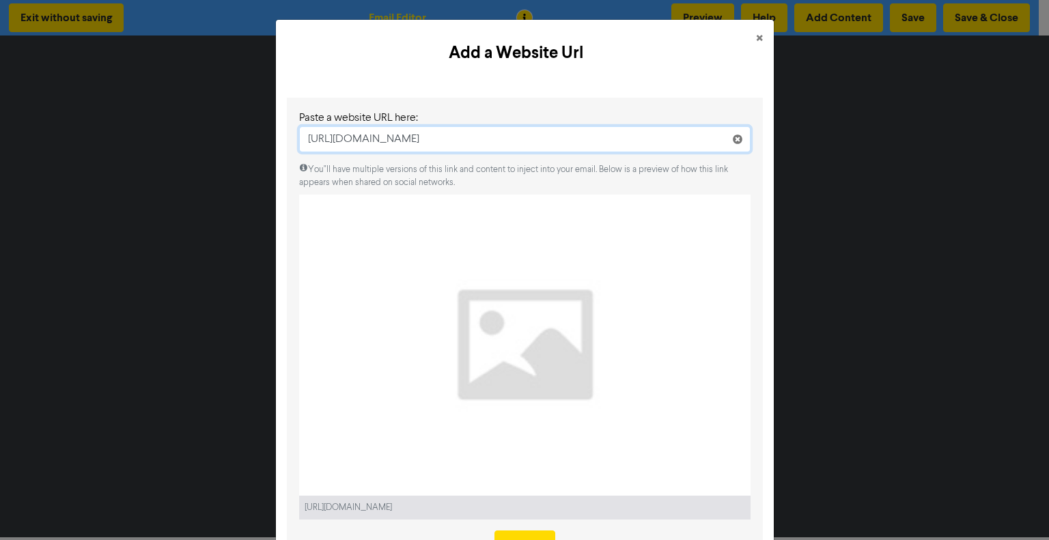
scroll to position [61, 0]
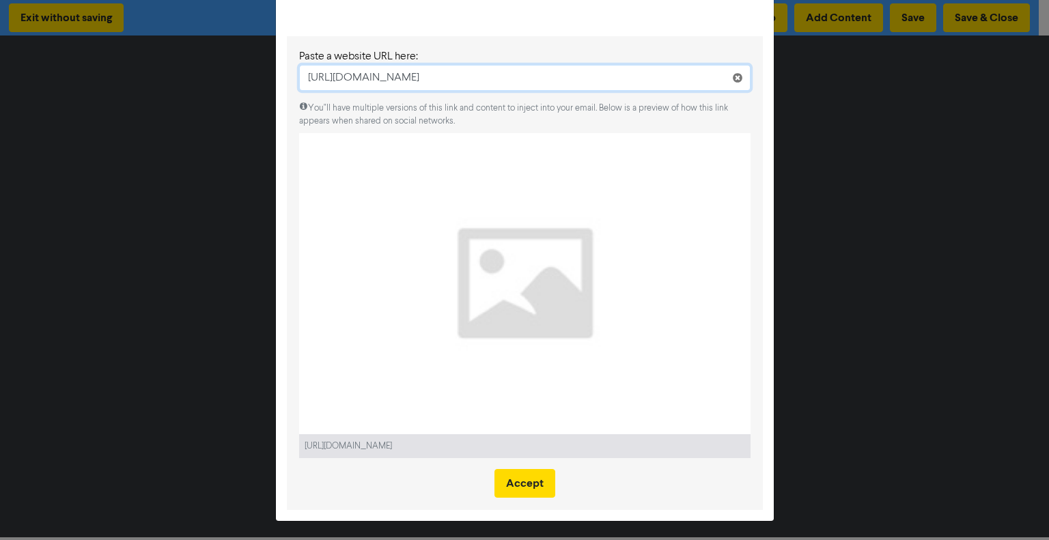
type input "[URL][DOMAIN_NAME]"
click at [896, 242] on div "Add a Website Url × Paste a website URL here: [URL][DOMAIN_NAME] You"ll have mu…" at bounding box center [524, 270] width 1049 height 540
click at [534, 478] on button "Accept" at bounding box center [524, 483] width 61 height 29
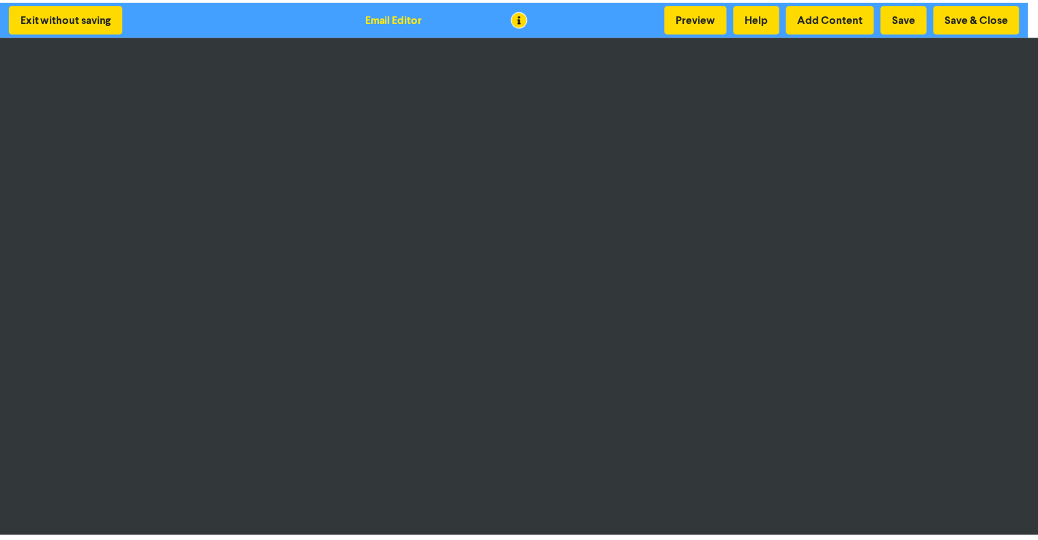
scroll to position [0, 0]
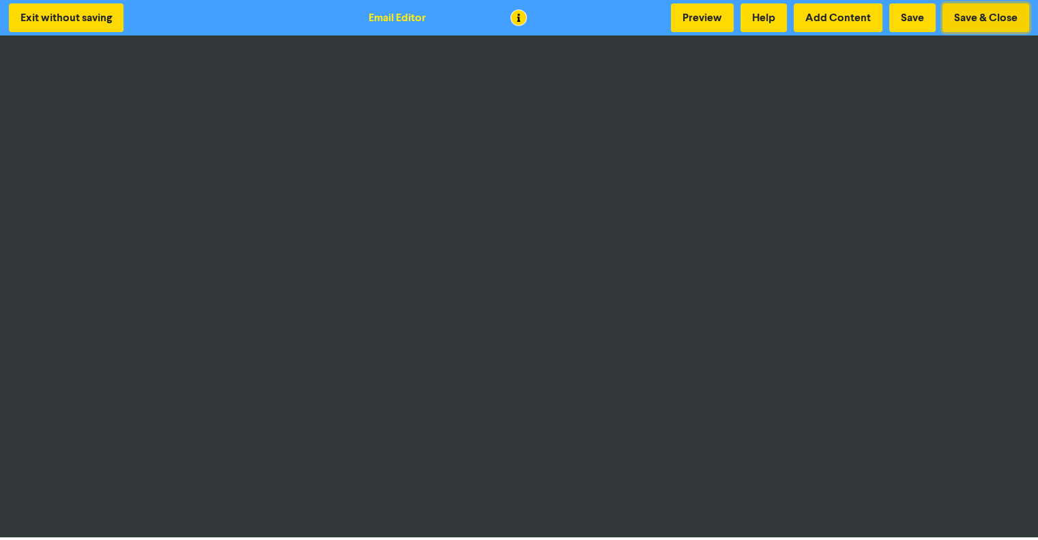
click at [955, 25] on button "Save & Close" at bounding box center [986, 17] width 87 height 29
click at [526, 18] on body "Exit without saving Email Editor Preview Help Add Content Save Save & Close" at bounding box center [519, 270] width 1038 height 540
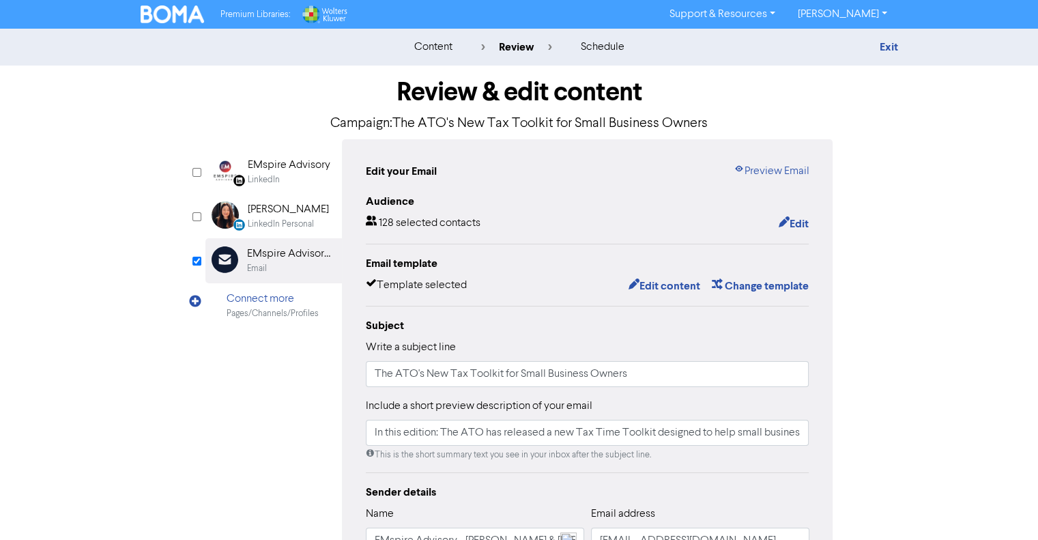
click at [716, 16] on link "Support & Resources" at bounding box center [723, 14] width 128 height 22
click at [167, 2] on div "Premium Libraries: Support & Resources Video Tutorials FAQ & Guides Marketing E…" at bounding box center [519, 14] width 1038 height 29
click at [168, 10] on img at bounding box center [173, 14] width 64 height 18
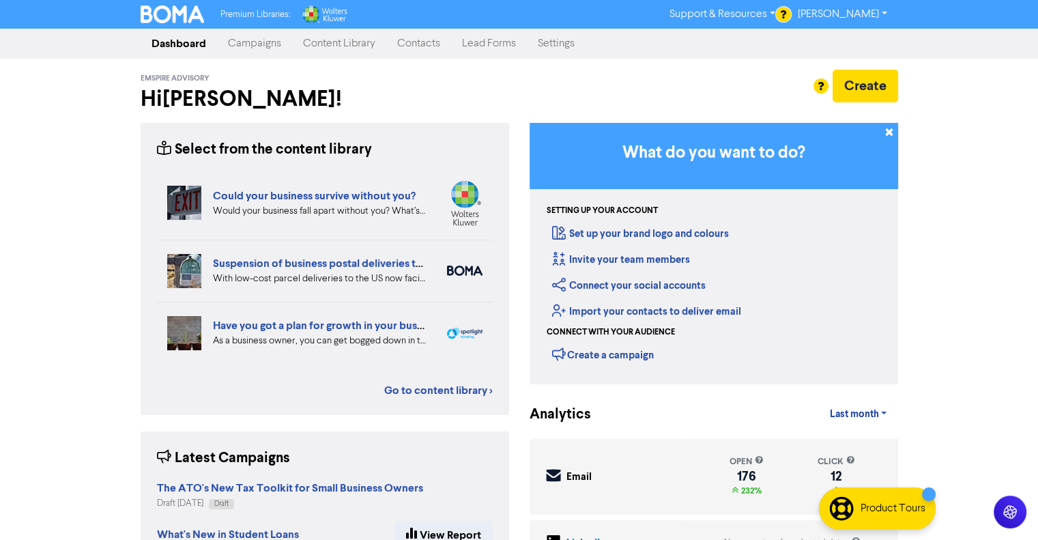
click at [851, 16] on div at bounding box center [519, 270] width 1038 height 540
click at [866, 7] on link "[PERSON_NAME]" at bounding box center [841, 14] width 111 height 22
click at [717, 22] on link "Support & Resources" at bounding box center [723, 14] width 128 height 22
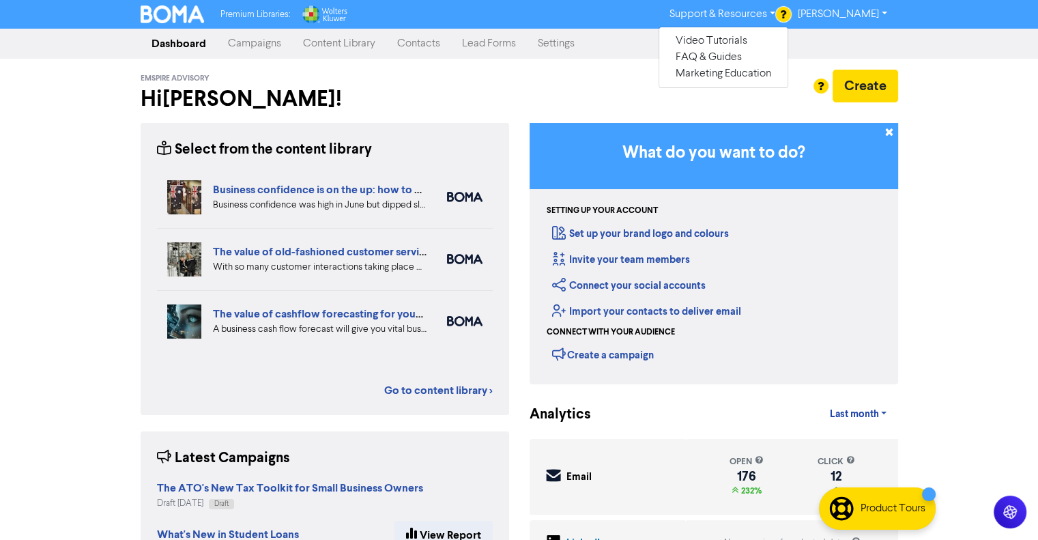
click at [404, 33] on link "Contacts" at bounding box center [418, 43] width 65 height 27
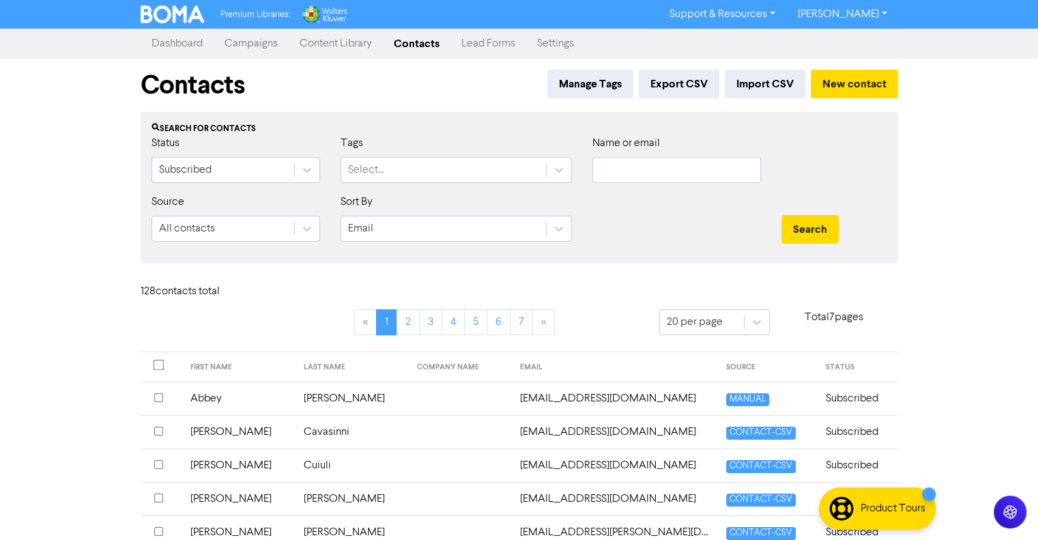
click at [732, 10] on link "Support & Resources" at bounding box center [723, 14] width 128 height 22
click at [457, 89] on div "Contacts Manage Tags Export CSV Import CSV New contact" at bounding box center [520, 85] width 758 height 53
click at [754, 27] on div "Premium Libraries: Support & Resources Video Tutorials FAQ & Guides Marketing E…" at bounding box center [519, 14] width 1038 height 29
click at [741, 19] on link "Support & Resources" at bounding box center [723, 14] width 128 height 22
drag, startPoint x: 533, startPoint y: 149, endPoint x: 483, endPoint y: 132, distance: 52.7
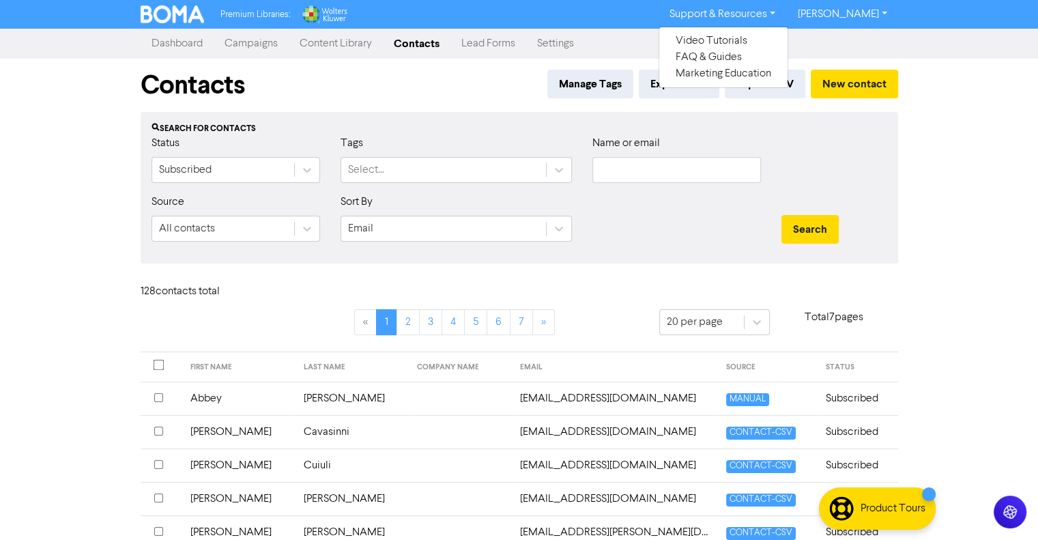
click at [483, 132] on div "Search for contacts" at bounding box center [520, 129] width 736 height 12
click at [763, 20] on link "Support & Resources" at bounding box center [723, 14] width 128 height 22
click at [691, 56] on button "FAQ & Guides" at bounding box center [723, 57] width 128 height 16
click at [845, 21] on link "[PERSON_NAME]" at bounding box center [841, 14] width 111 height 22
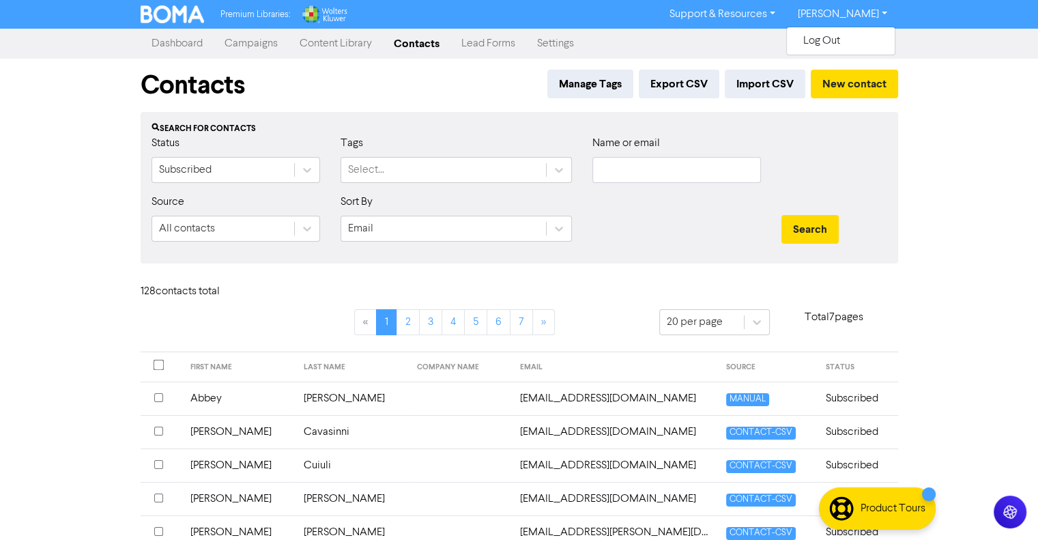
click at [728, 7] on link "Support & Resources" at bounding box center [723, 14] width 128 height 22
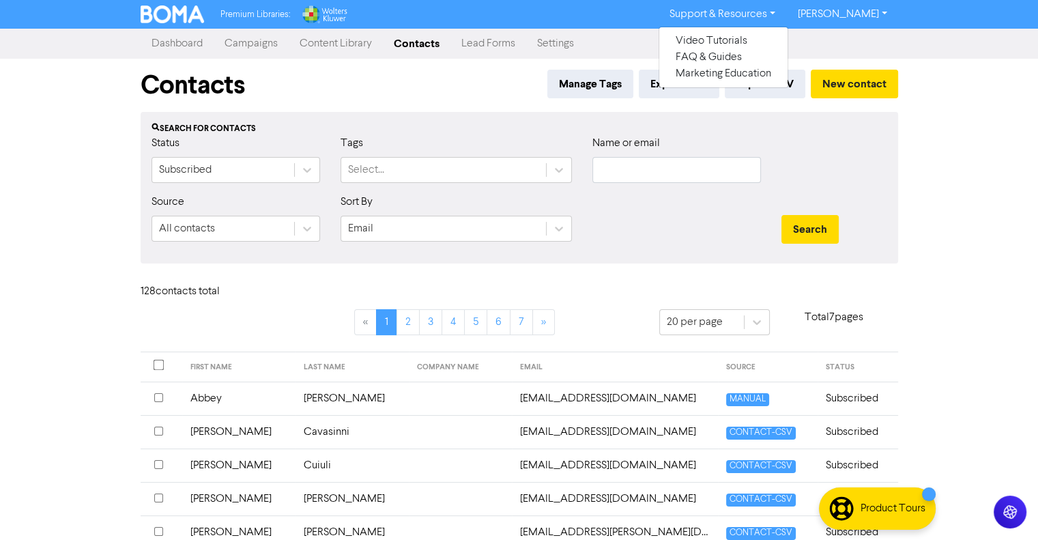
drag, startPoint x: 233, startPoint y: 48, endPoint x: 268, endPoint y: 43, distance: 34.5
click at [233, 48] on link "Campaigns" at bounding box center [251, 43] width 75 height 27
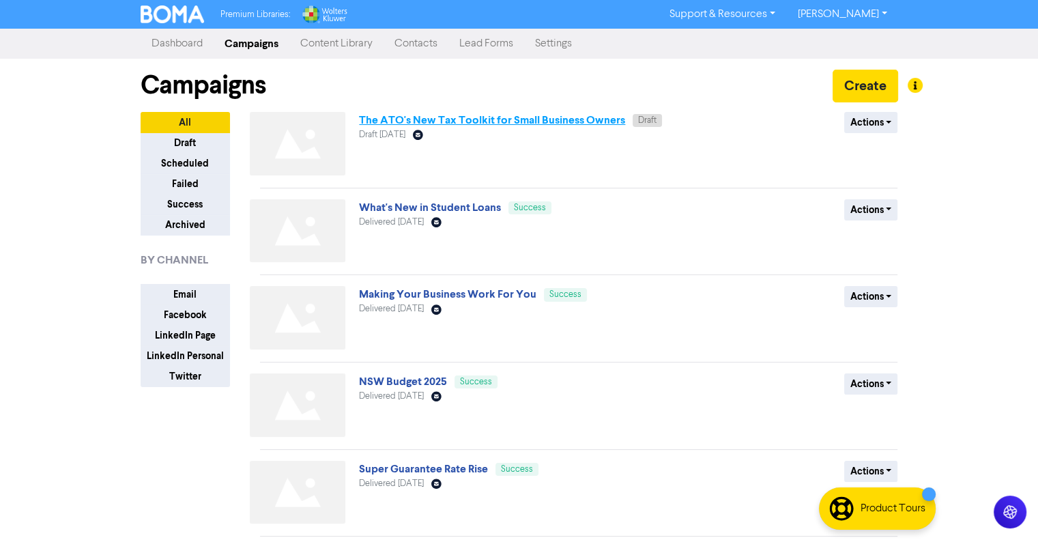
click at [560, 122] on link "The ATO's New Tax Toolkit for Small Business Owners" at bounding box center [492, 120] width 266 height 14
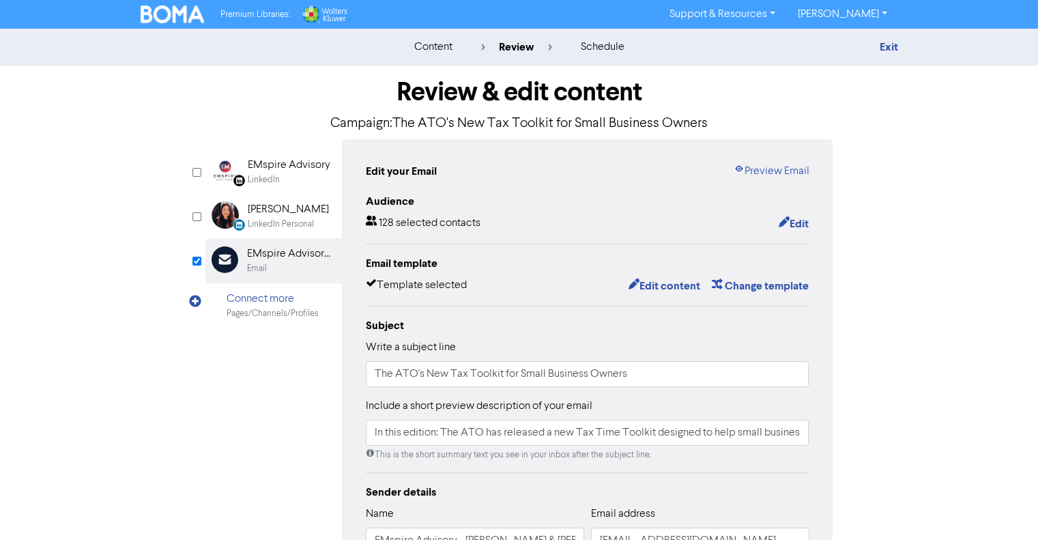
click at [705, 293] on div "Edit content Change template" at bounding box center [713, 286] width 192 height 18
click at [685, 288] on button "Edit content" at bounding box center [663, 286] width 73 height 18
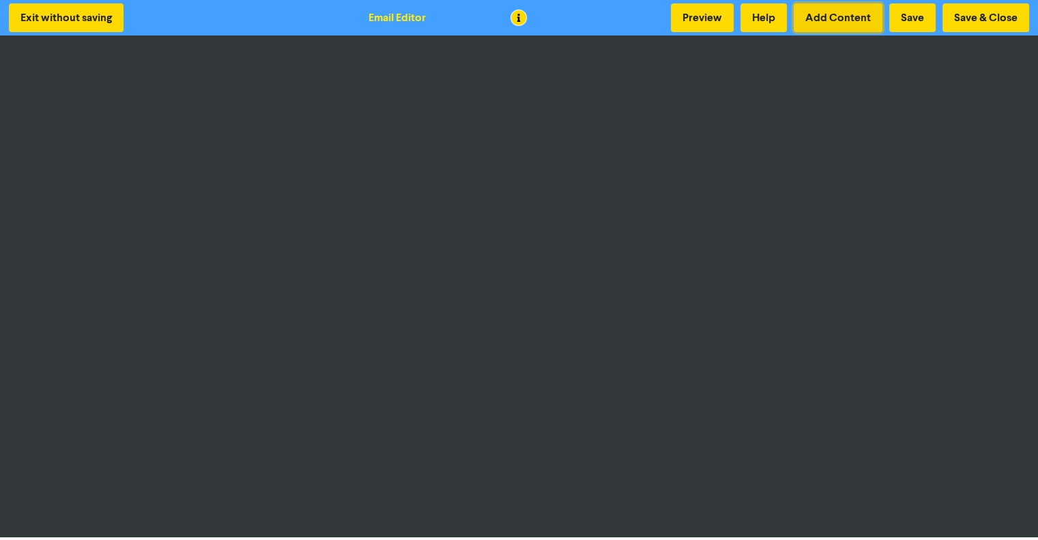
click at [817, 23] on button "Add Content" at bounding box center [838, 17] width 89 height 29
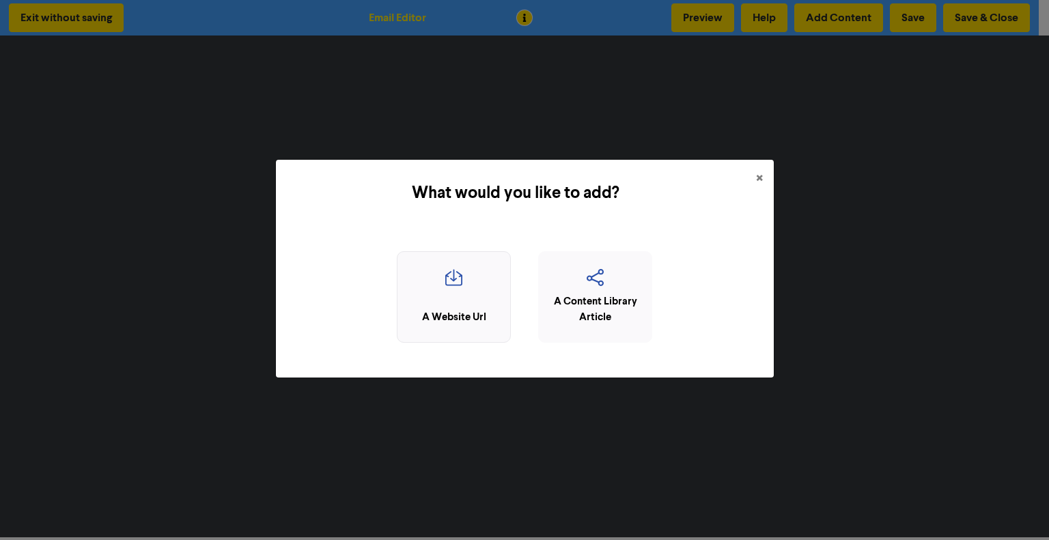
click at [456, 291] on icon "button" at bounding box center [453, 282] width 99 height 26
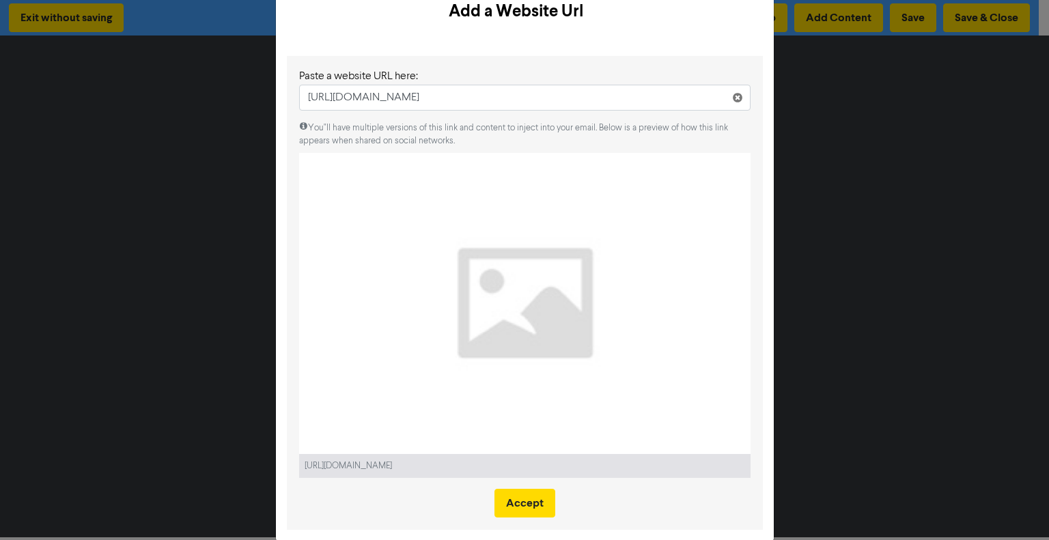
scroll to position [61, 0]
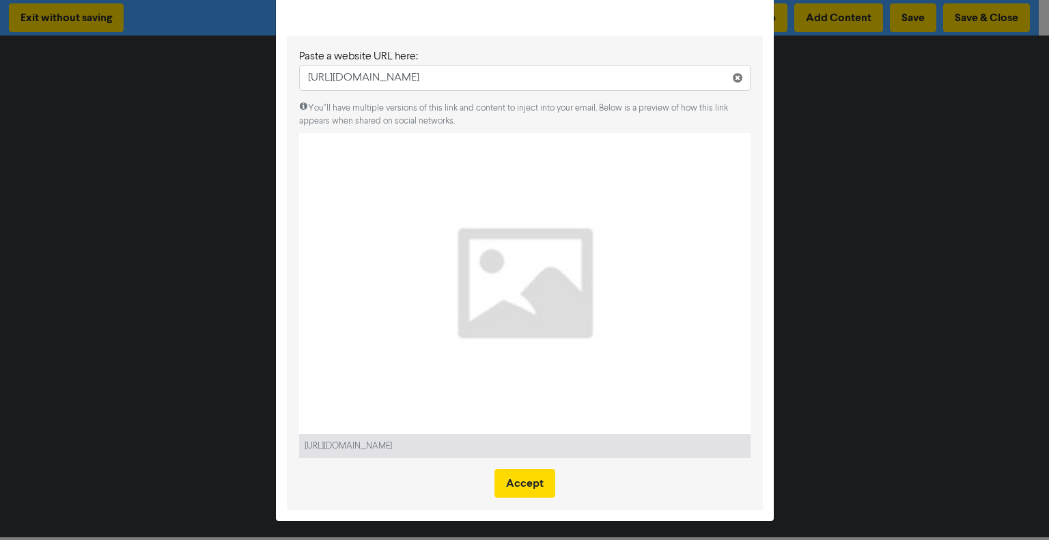
type input "https://www.emspire.com.au/the-atos-new-tax-toolkit-for-small-business-owners/"
